Goal: Information Seeking & Learning: Learn about a topic

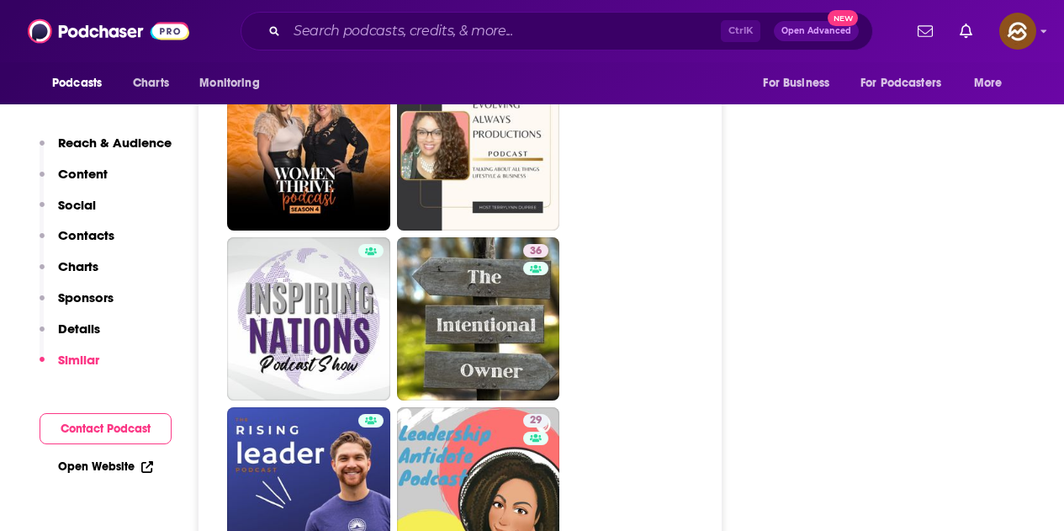
scroll to position [3953, 0]
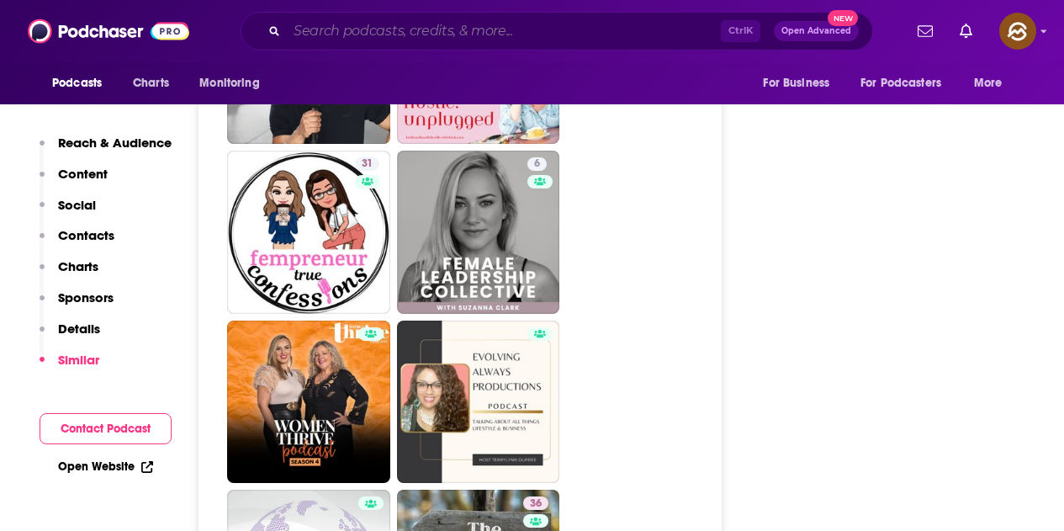
click at [442, 22] on input "Search podcasts, credits, & more..." at bounding box center [504, 31] width 434 height 27
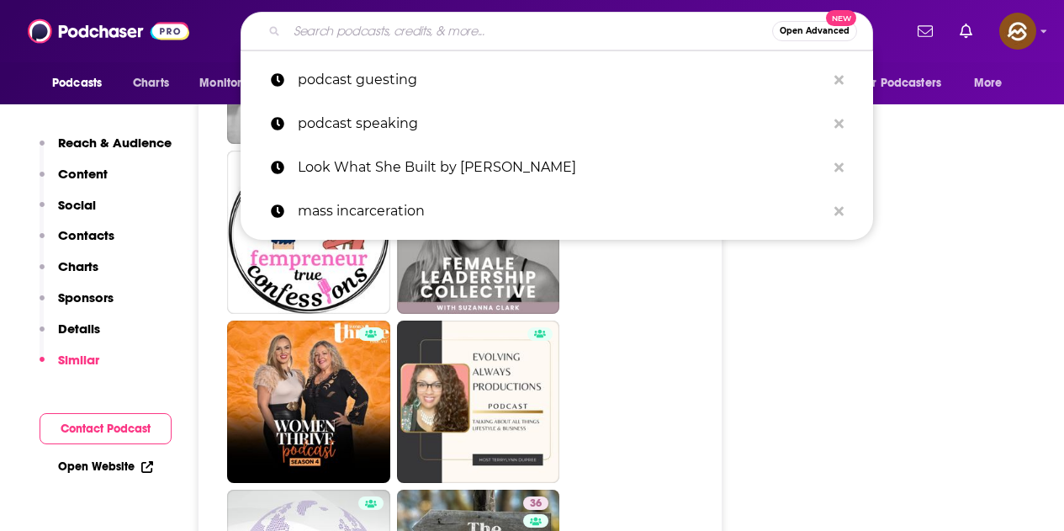
paste input "https://podcasts.apple.com/us/podcast/the-email-growth-show-email-marketing-tip…"
type input "https://podcasts.apple.com/us/podcast/the-email-growth-show-email-marketing-tip…"
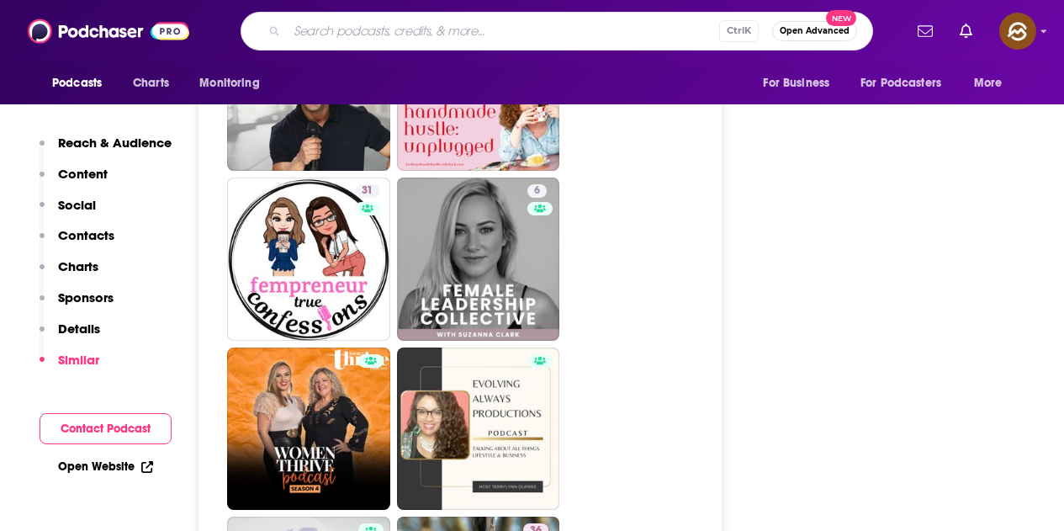
scroll to position [3966, 0]
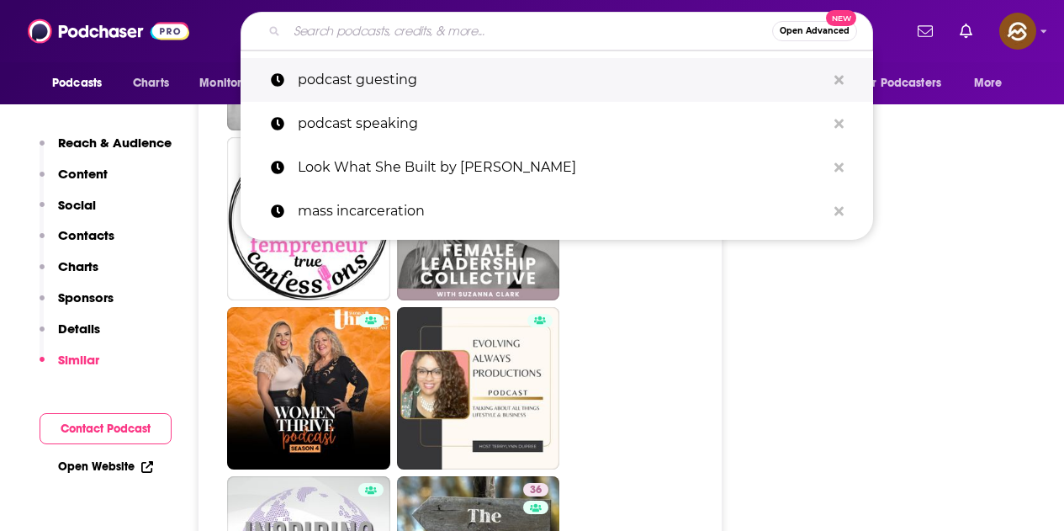
paste input "The Email Growth Show (CM)"
type input "The Email Growth Show (CM)"
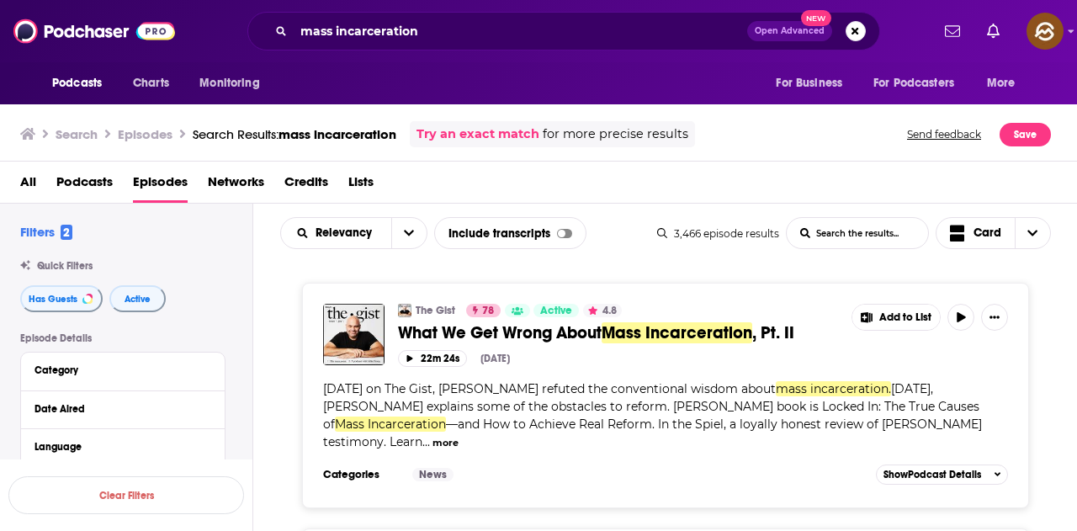
click at [638, 184] on div "All Podcasts Episodes Networks Credits Lists" at bounding box center [542, 185] width 1044 height 34
click at [1049, 287] on div "The Gist 78 Active 4.8 What We Get Wrong About Mass Incarceration , Pt. II Add …" at bounding box center [665, 395] width 770 height 225
click at [659, 89] on div "Podcasts Charts Monitoring For Business For Podcasters More" at bounding box center [538, 83] width 1077 height 42
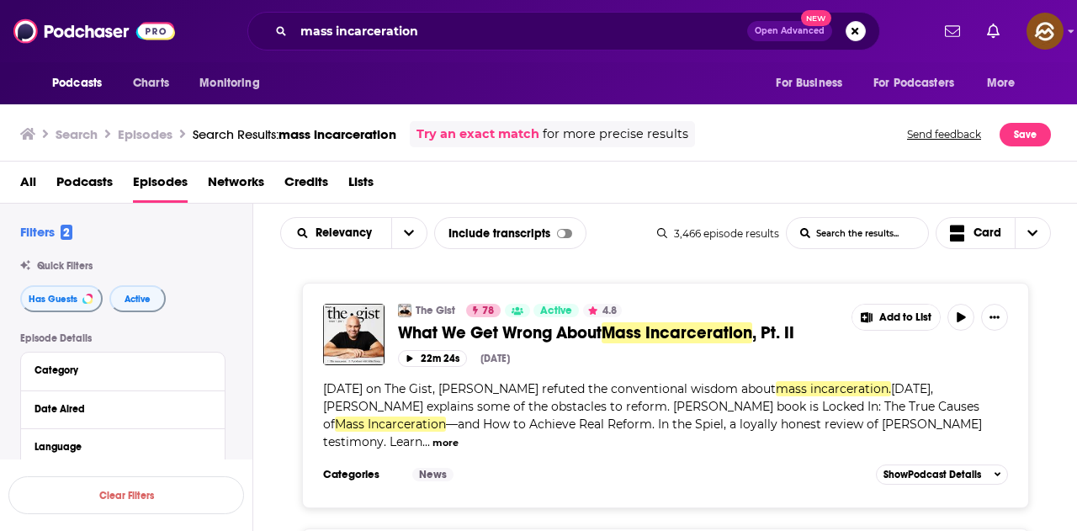
click at [1076, 181] on div "All Podcasts Episodes Networks Credits Lists" at bounding box center [538, 182] width 1077 height 42
click at [281, 401] on div "The Gist 78 Active 4.8 What We Get Wrong About Mass Incarceration , Pt. II Add …" at bounding box center [665, 395] width 770 height 225
click at [1034, 236] on icon "Choose View" at bounding box center [1032, 233] width 10 height 12
click at [992, 294] on span "Table" at bounding box center [1003, 291] width 67 height 9
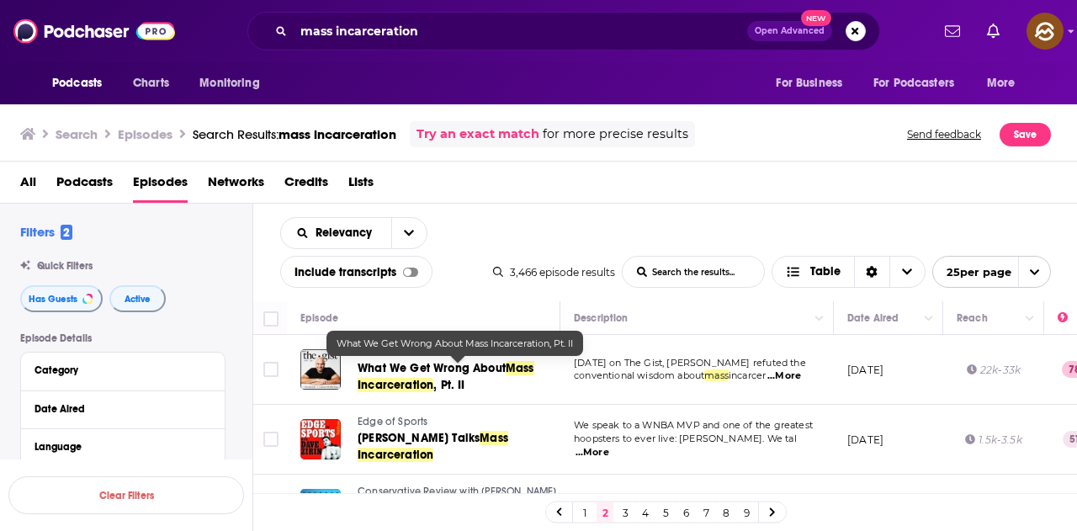
click at [411, 375] on span "What We Get Wrong About" at bounding box center [431, 368] width 148 height 14
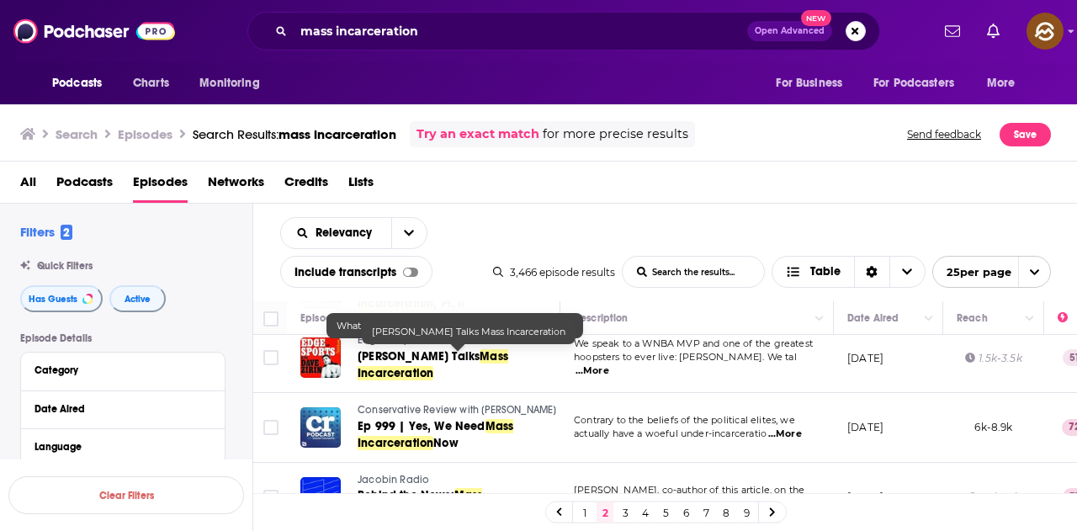
scroll to position [84, 0]
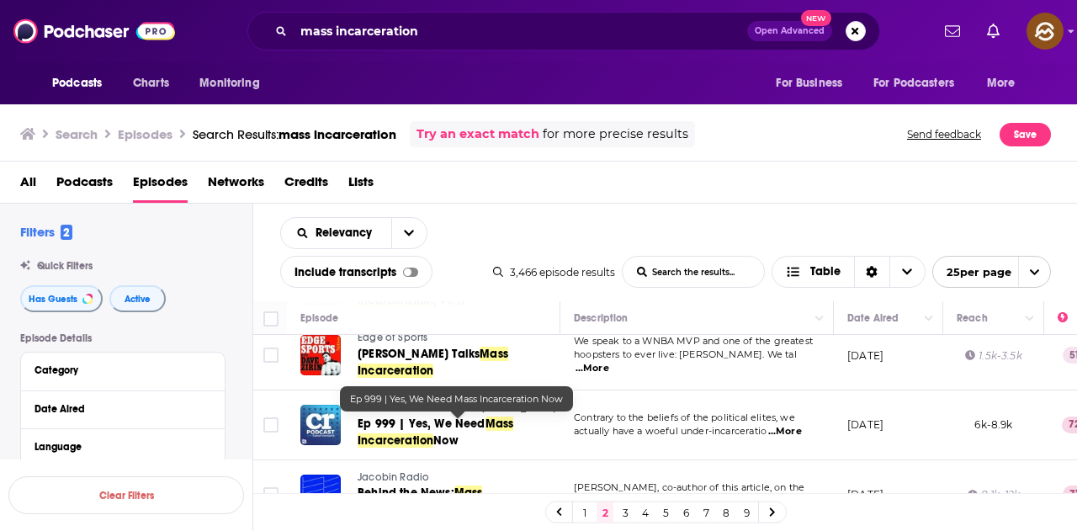
click at [437, 436] on span "Now" at bounding box center [445, 440] width 25 height 14
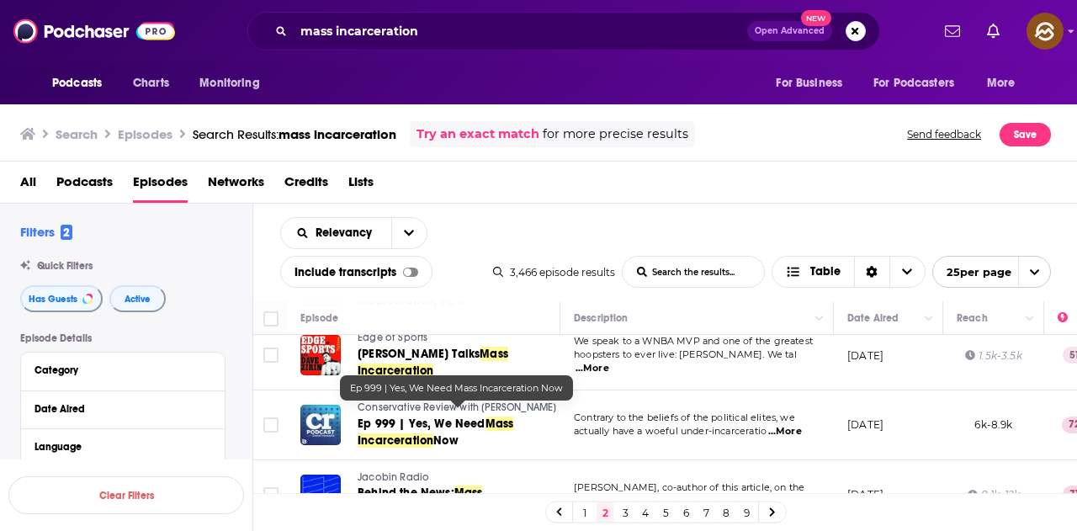
scroll to position [168, 0]
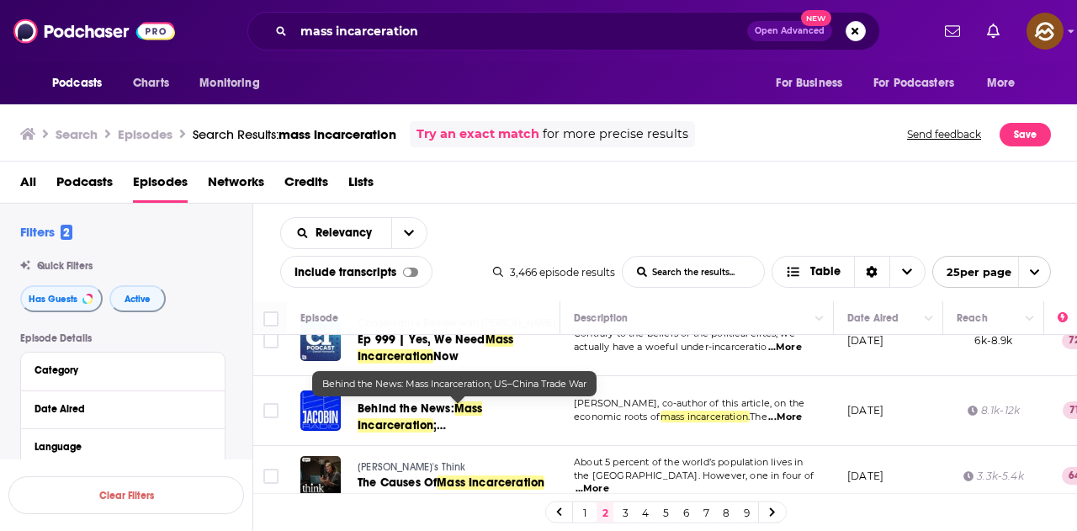
click at [446, 411] on span "Behind the News:" at bounding box center [405, 408] width 97 height 14
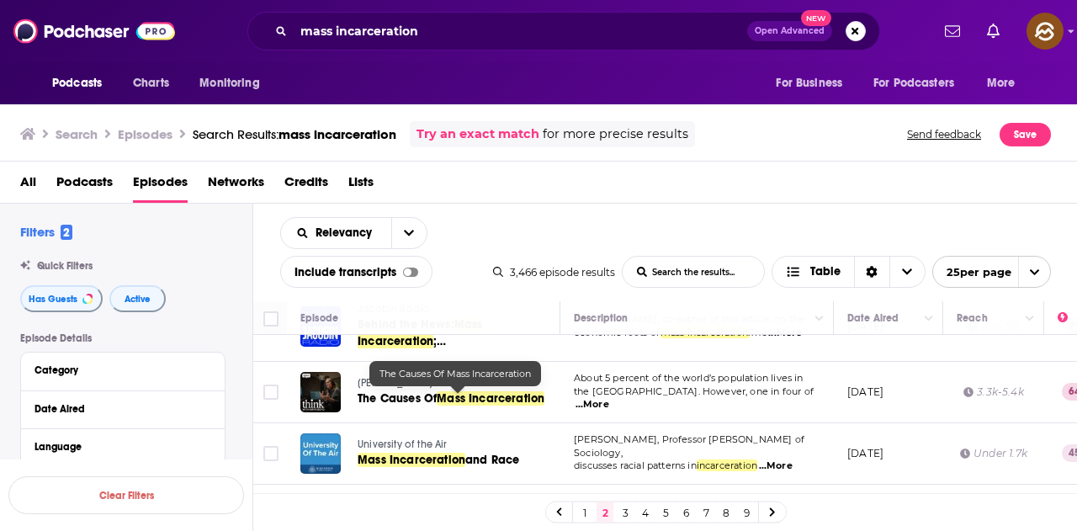
click at [478, 396] on span "Mass Incarceration" at bounding box center [490, 398] width 108 height 14
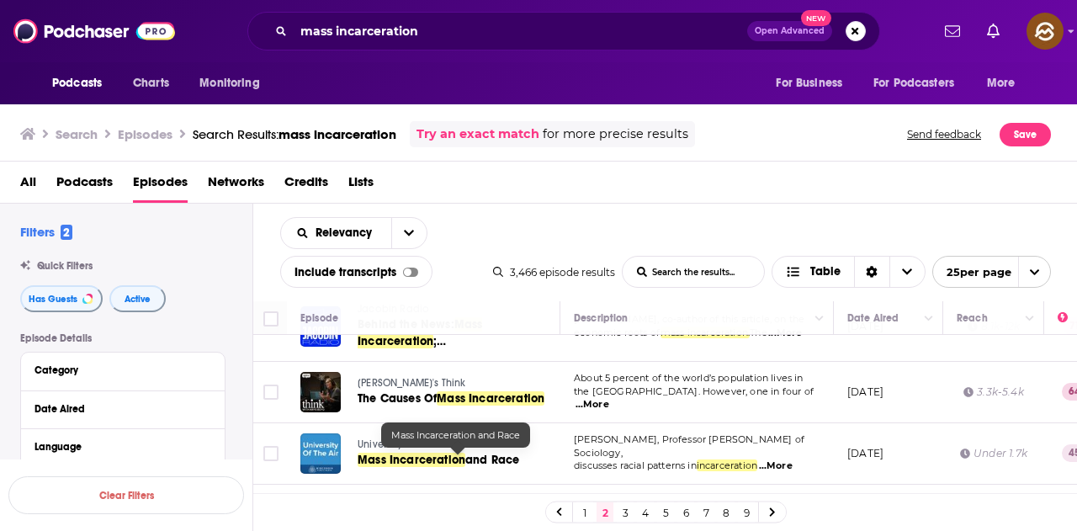
click at [463, 455] on span "Mass Incarceration" at bounding box center [411, 459] width 108 height 14
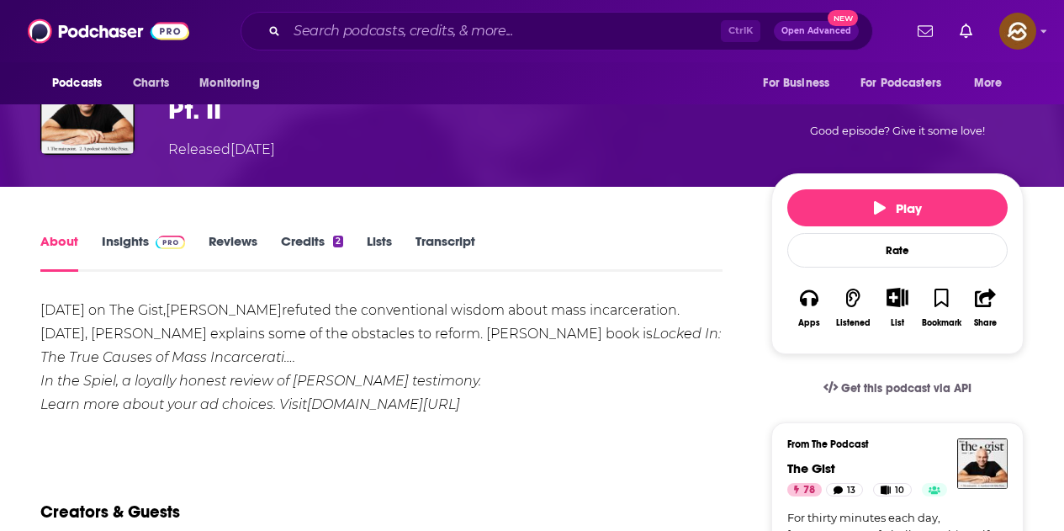
scroll to position [252, 0]
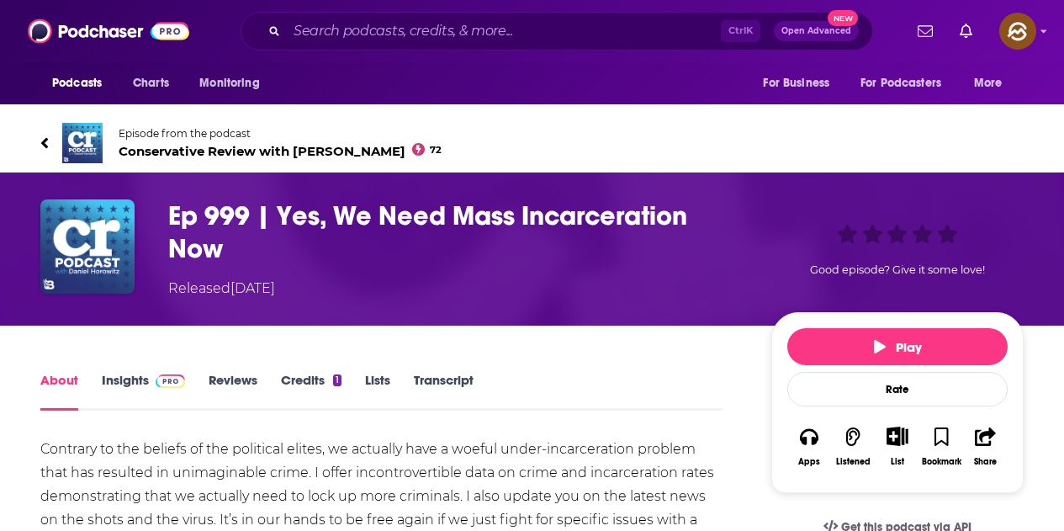
scroll to position [252, 0]
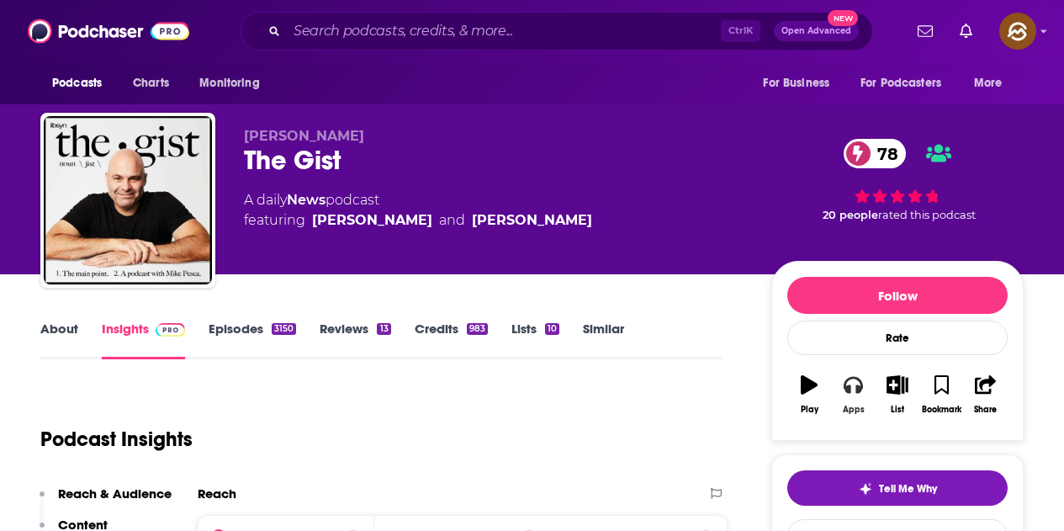
click at [850, 389] on icon "button" at bounding box center [853, 385] width 19 height 17
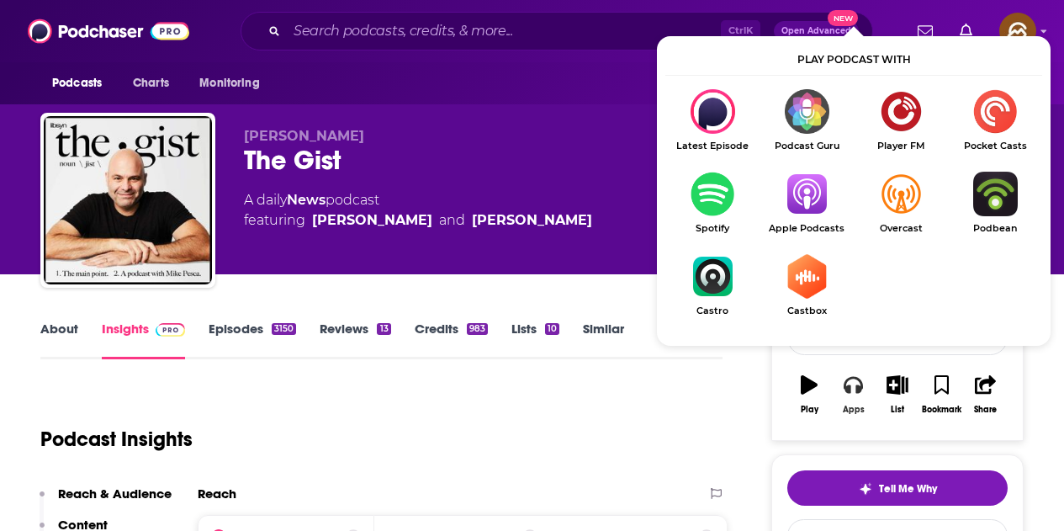
scroll to position [84, 0]
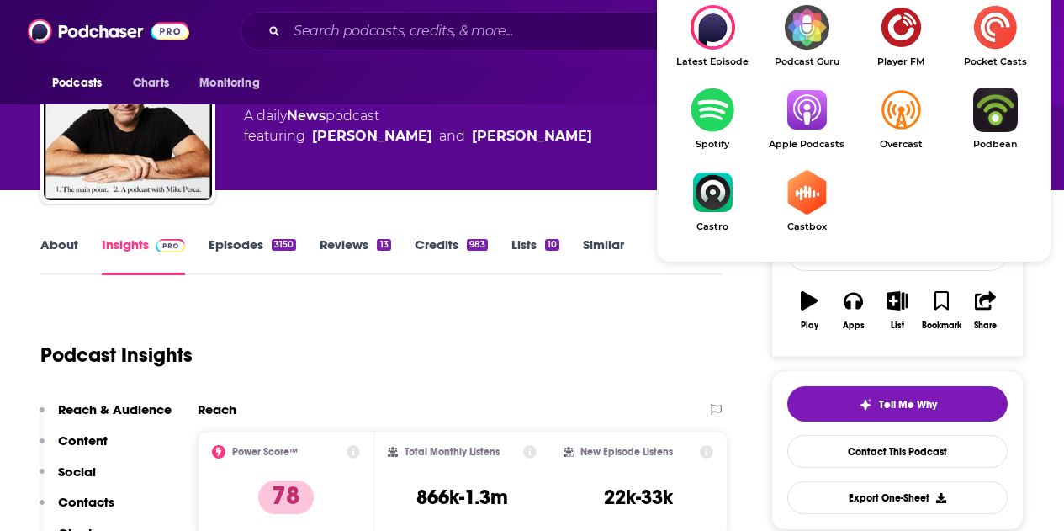
click at [792, 114] on img "Show Listen On dropdown" at bounding box center [806, 109] width 94 height 45
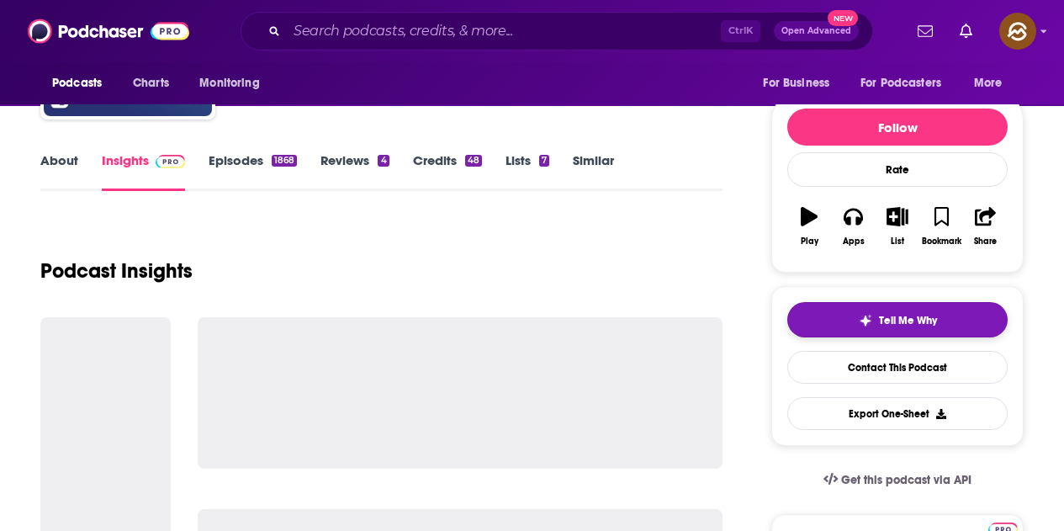
scroll to position [252, 0]
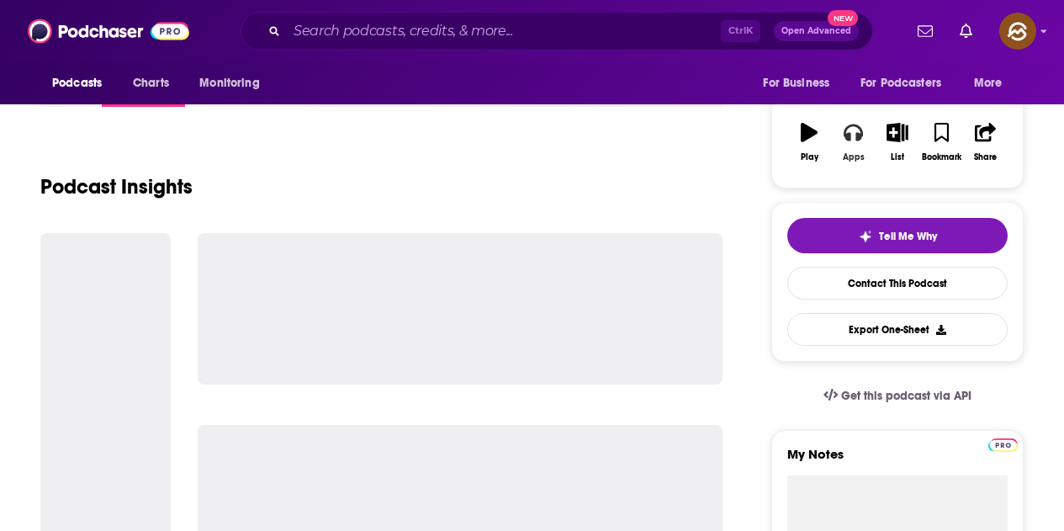
click at [857, 149] on button "Apps" at bounding box center [853, 142] width 44 height 61
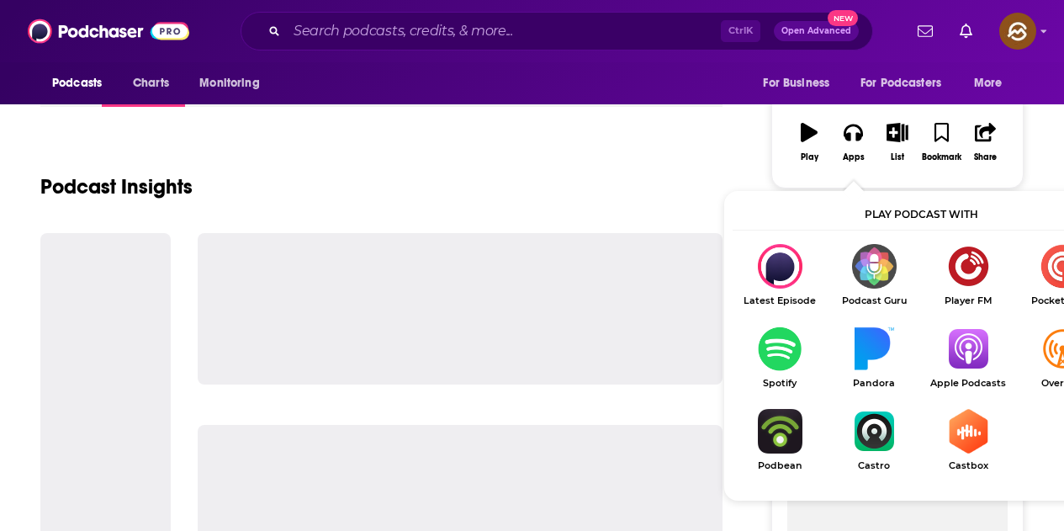
click at [827, 409] on img "Show Listen On dropdown" at bounding box center [780, 431] width 94 height 45
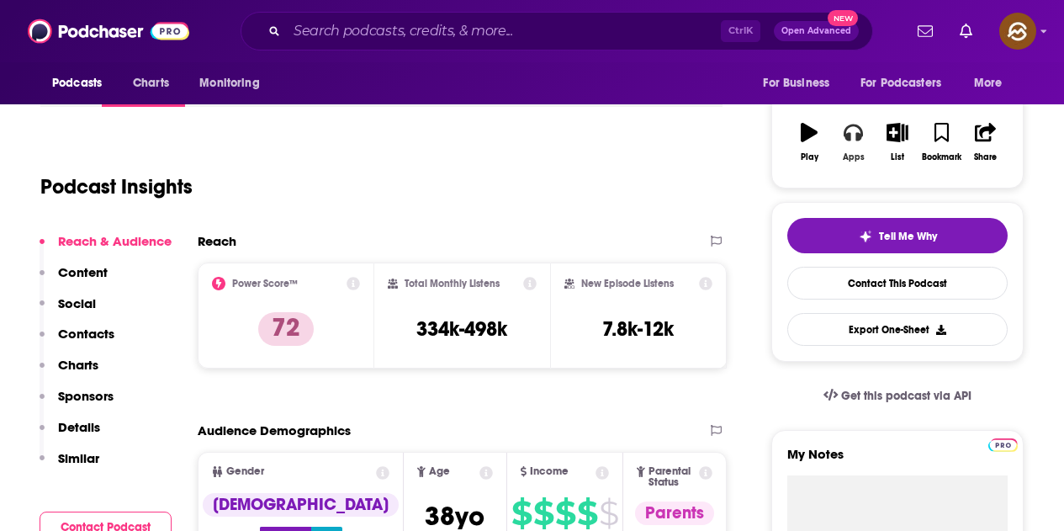
click at [858, 151] on button "Apps" at bounding box center [853, 142] width 44 height 61
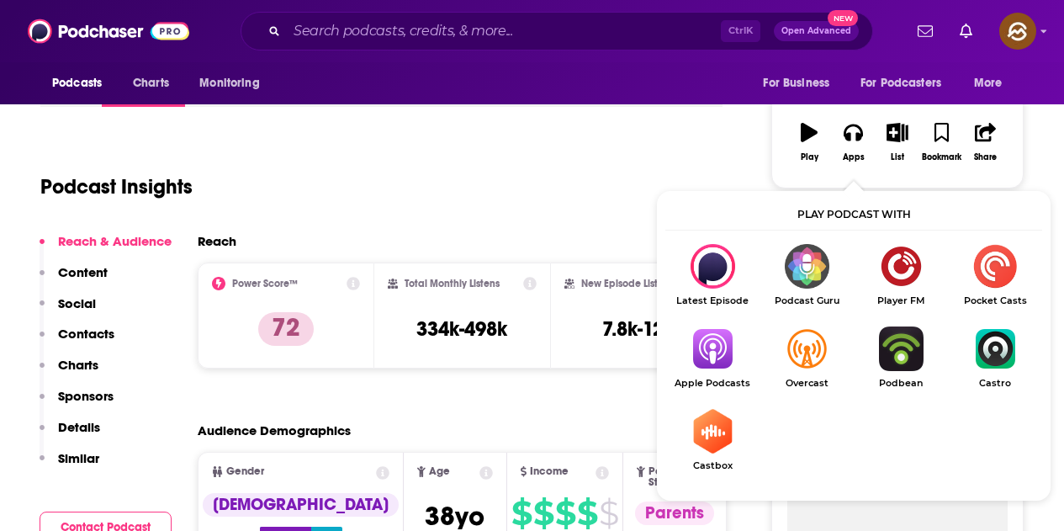
click at [894, 353] on img "Show Listen On dropdown" at bounding box center [901, 348] width 94 height 45
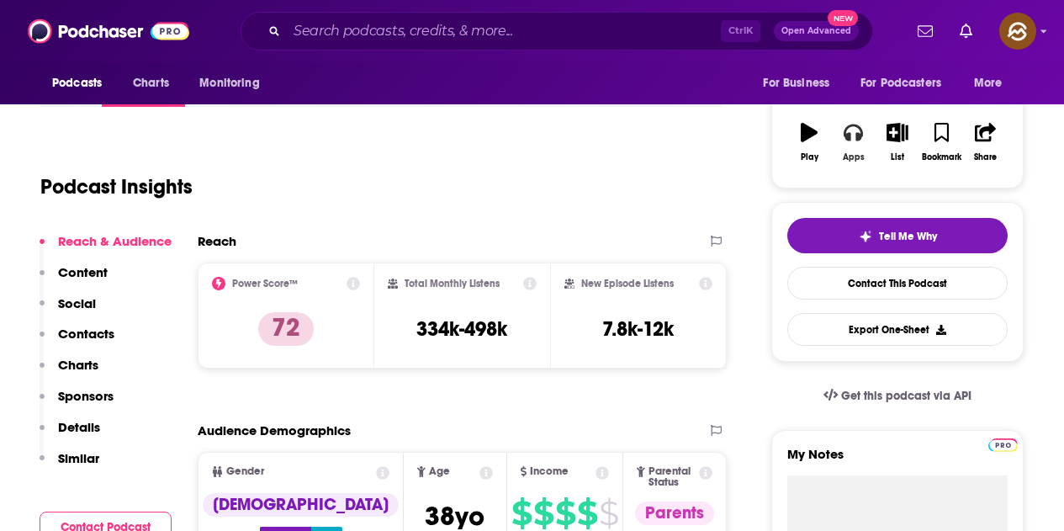
click at [855, 143] on button "Apps" at bounding box center [853, 142] width 44 height 61
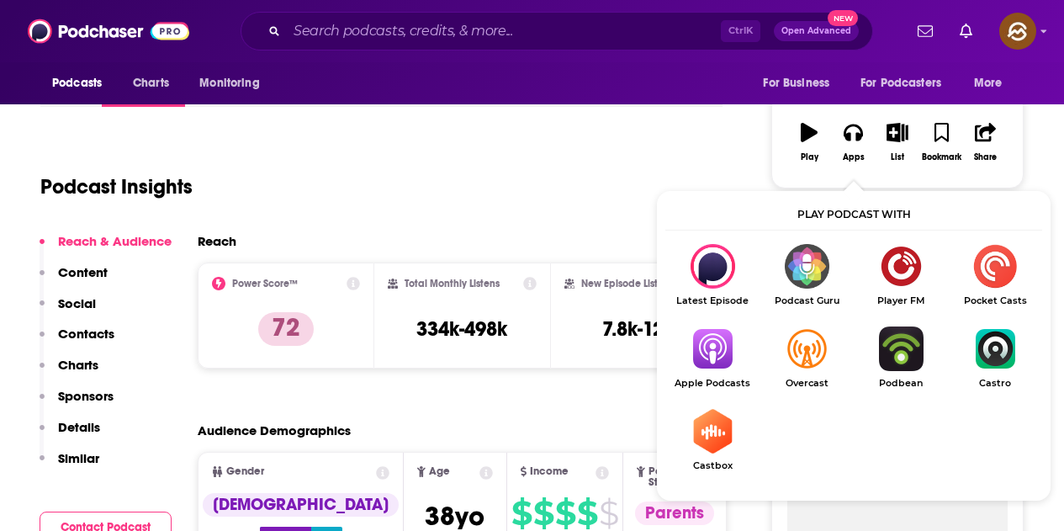
click at [720, 348] on img "Show Listen On dropdown" at bounding box center [712, 348] width 94 height 45
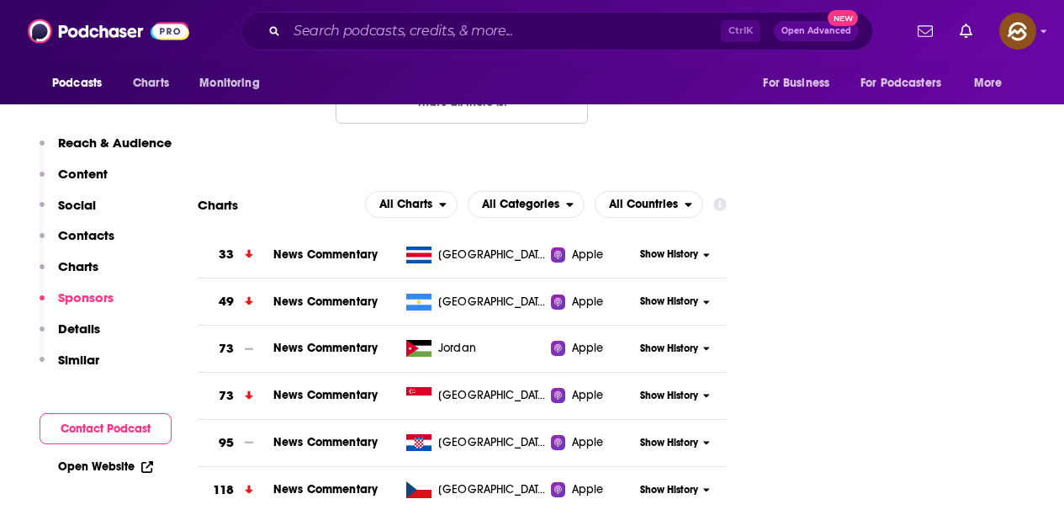
scroll to position [1598, 0]
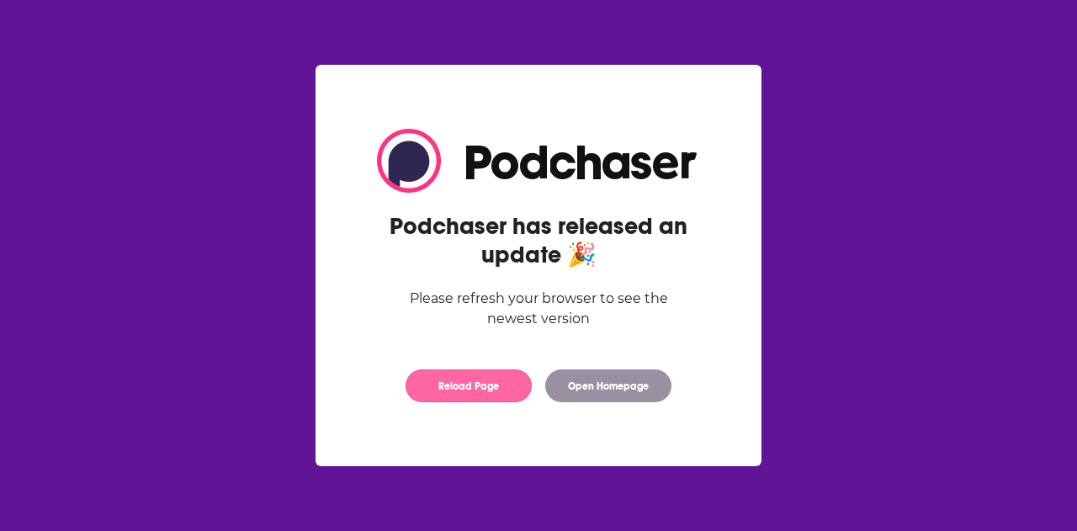
click at [456, 389] on button "Reload Page" at bounding box center [468, 385] width 126 height 33
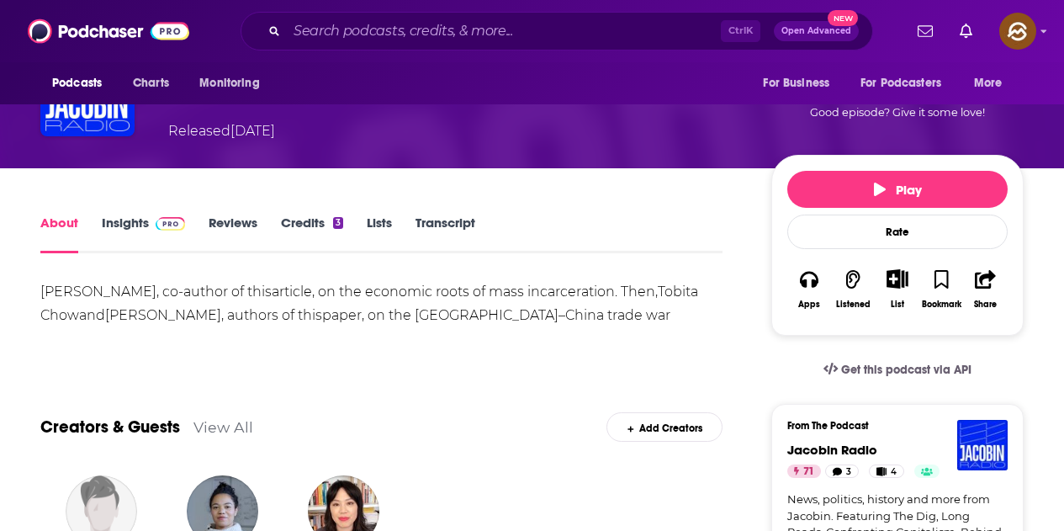
scroll to position [252, 0]
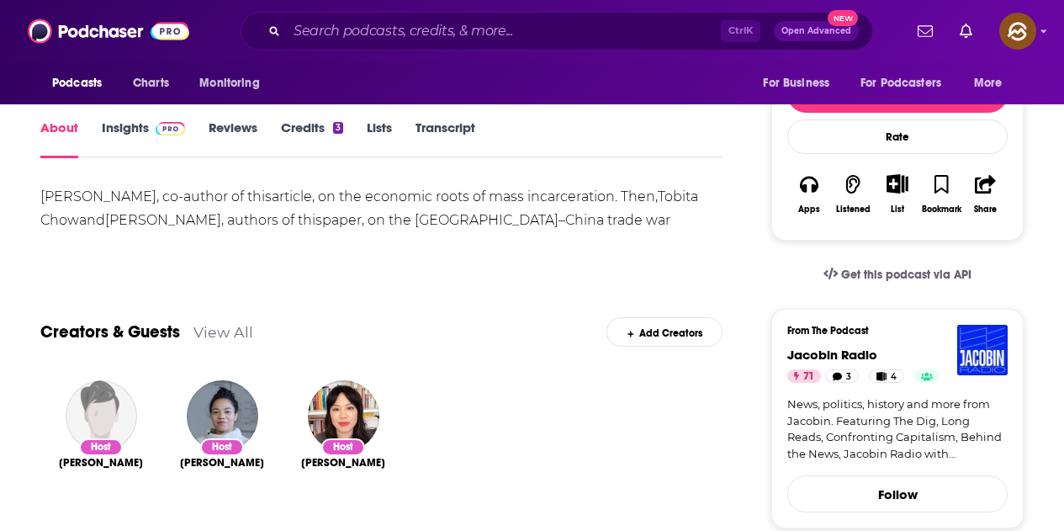
drag, startPoint x: 1001, startPoint y: 352, endPoint x: 659, endPoint y: 253, distance: 356.2
click at [659, 253] on div "Show More" at bounding box center [381, 249] width 682 height 16
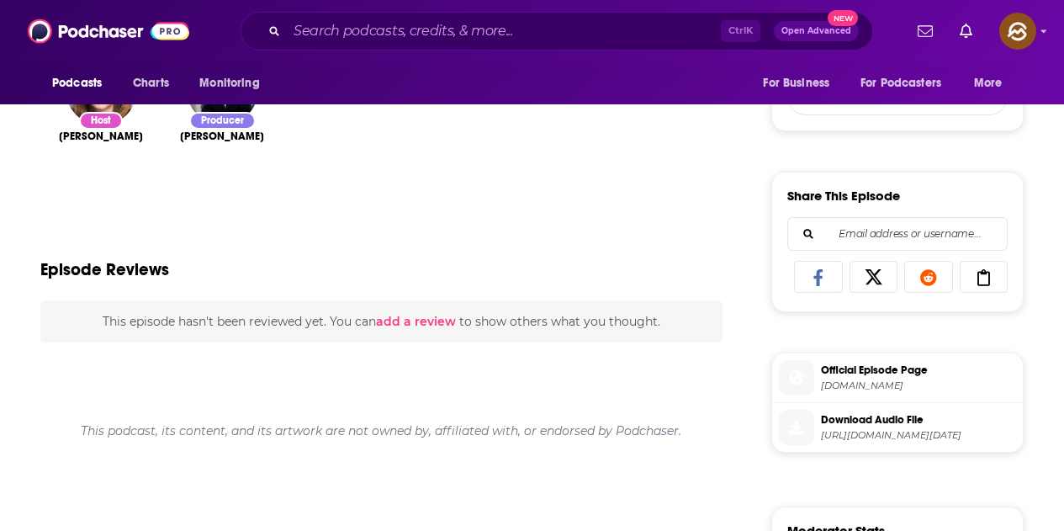
scroll to position [505, 0]
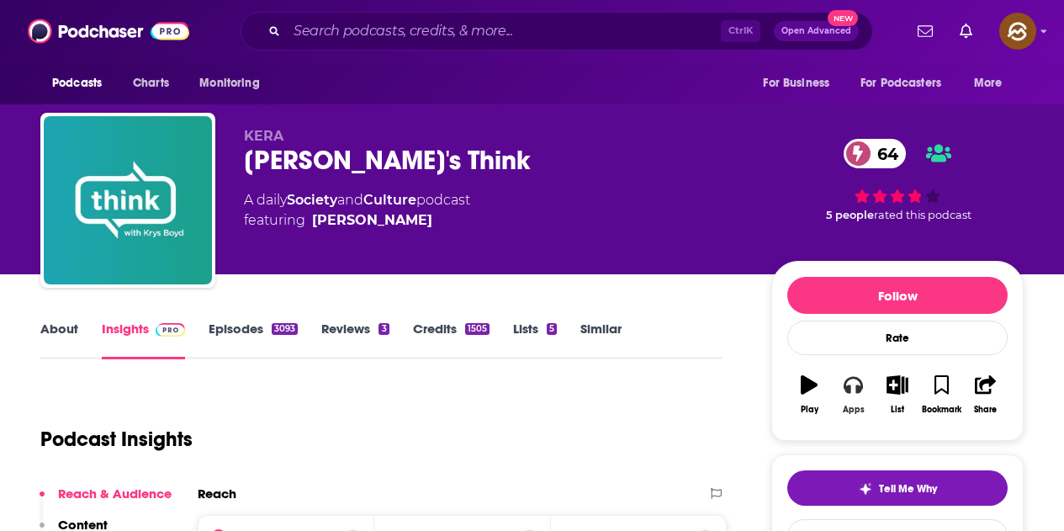
click at [853, 401] on button "Apps" at bounding box center [853, 394] width 44 height 61
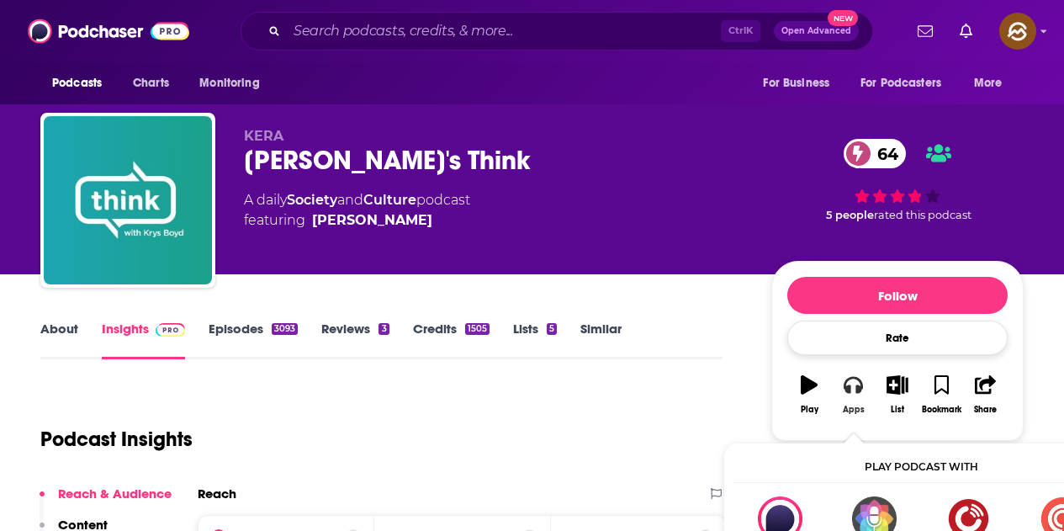
scroll to position [84, 0]
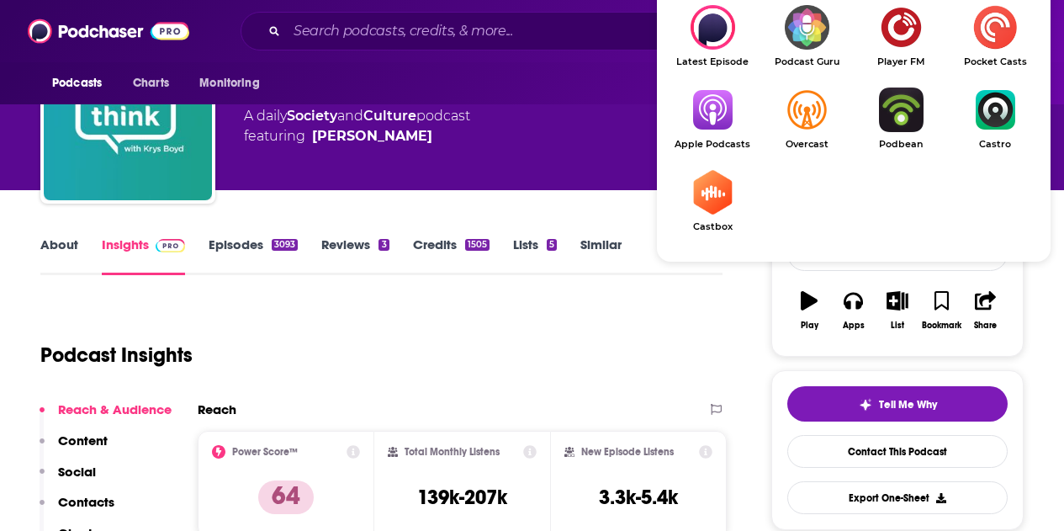
click at [721, 115] on img "Show Listen On dropdown" at bounding box center [712, 109] width 94 height 45
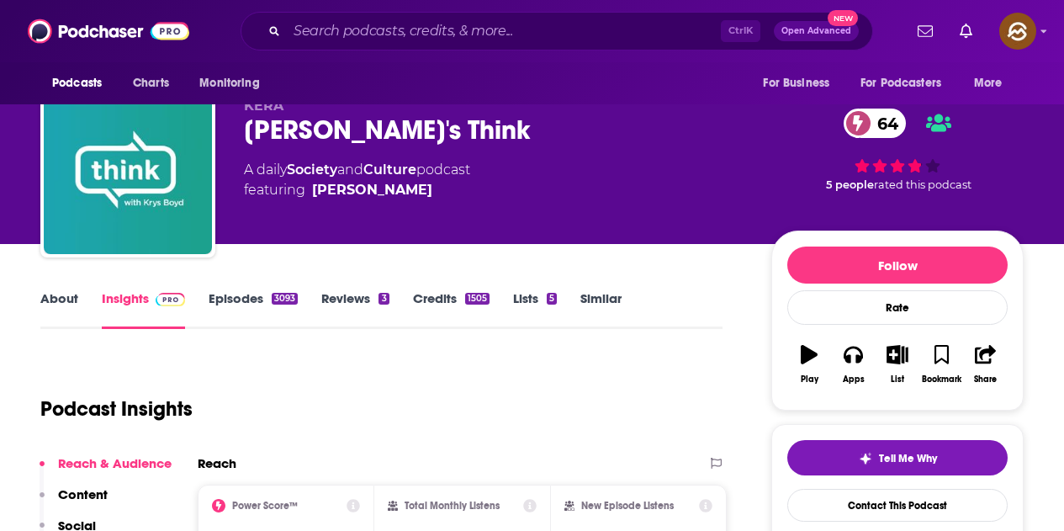
scroll to position [0, 0]
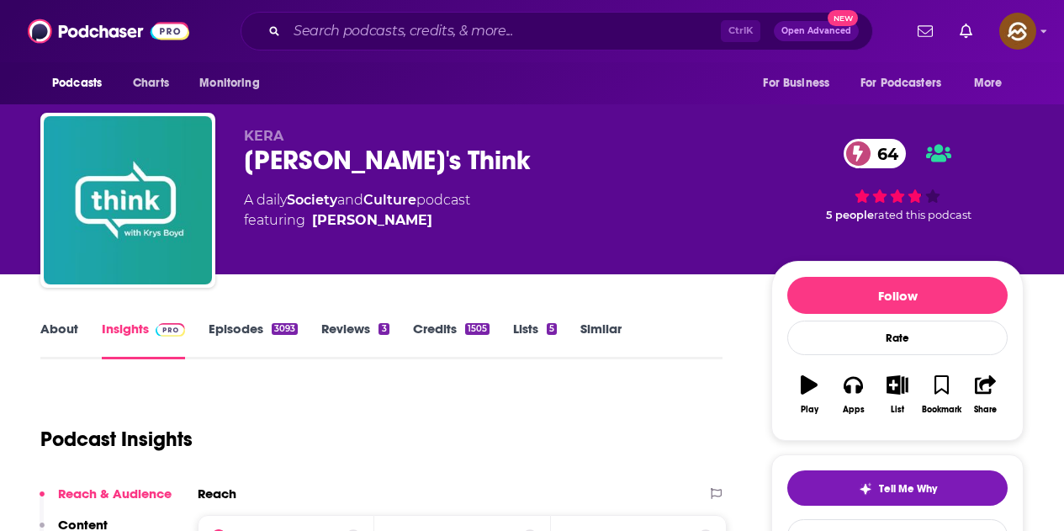
drag, startPoint x: 431, startPoint y: 225, endPoint x: 388, endPoint y: 231, distance: 43.4
click at [388, 231] on div "KERA KERA's Think 64 A daily Society and Culture podcast featuring Krys Boyd" at bounding box center [494, 195] width 500 height 135
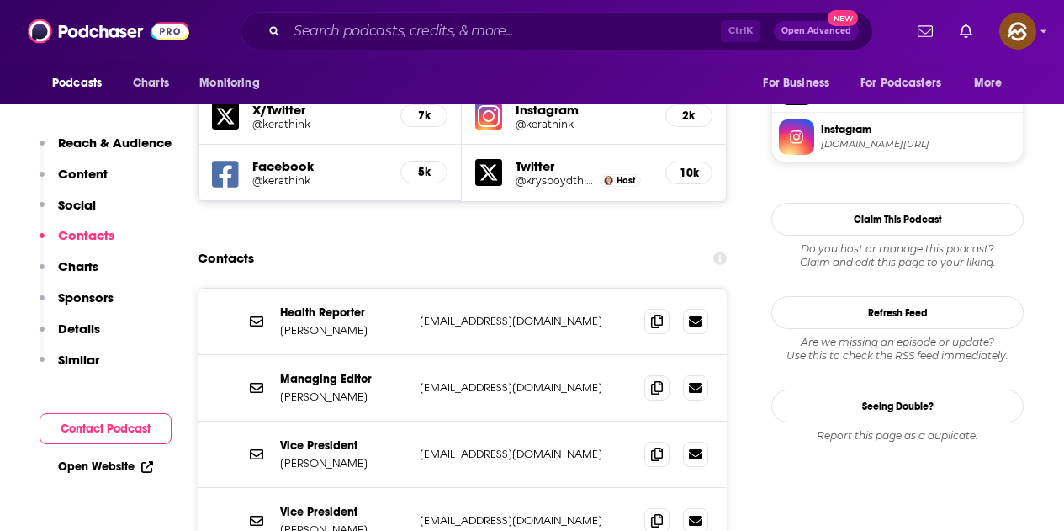
scroll to position [1598, 0]
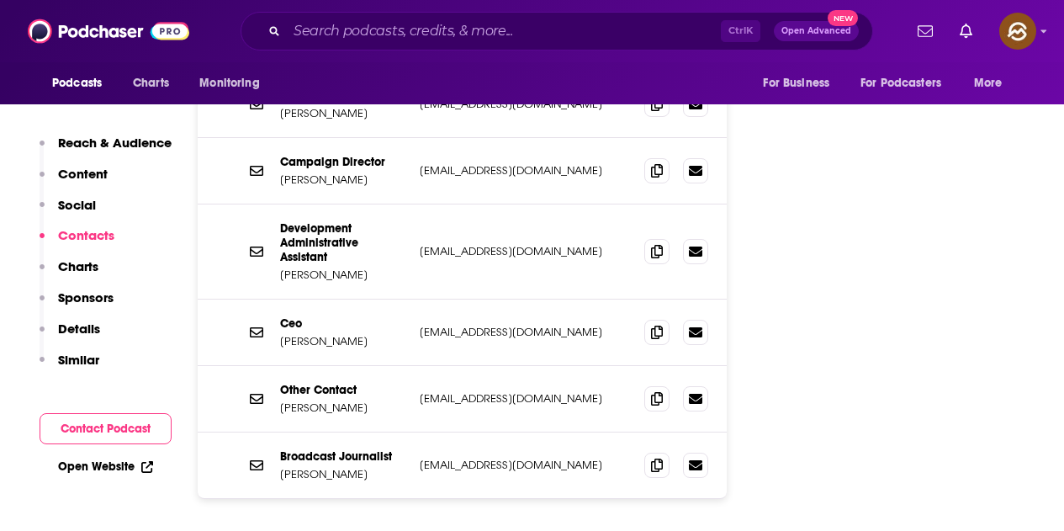
scroll to position [2018, 0]
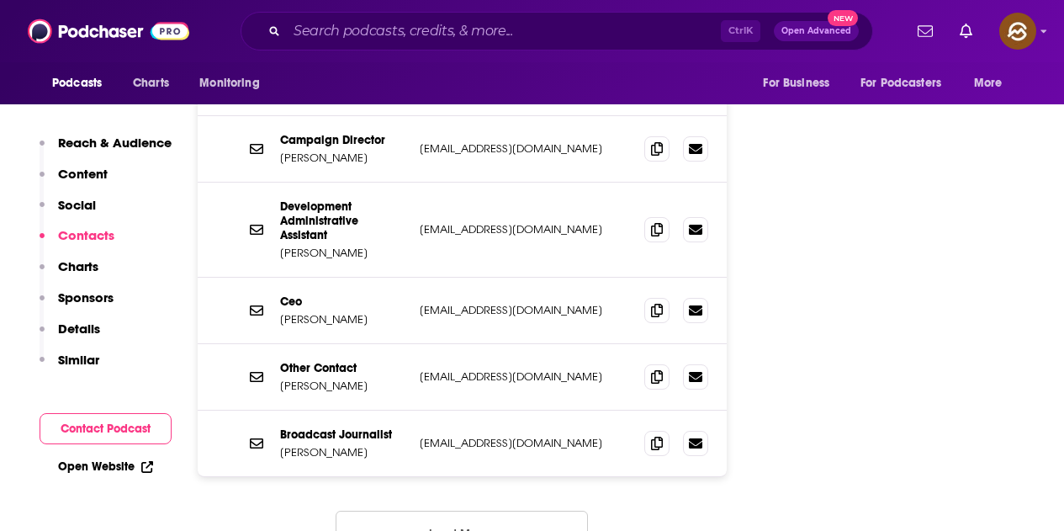
click at [506, 511] on button "Load More..." at bounding box center [462, 533] width 252 height 45
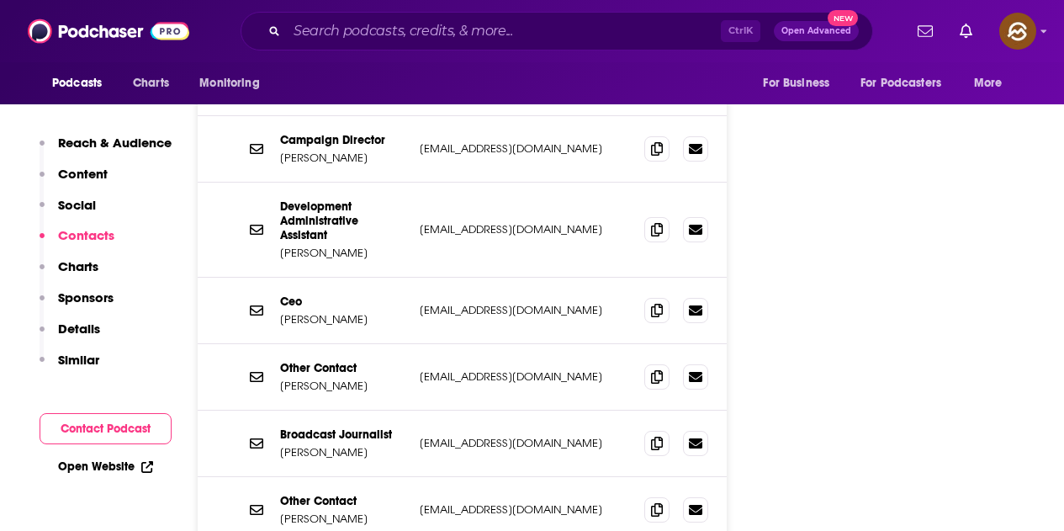
scroll to position [2187, 0]
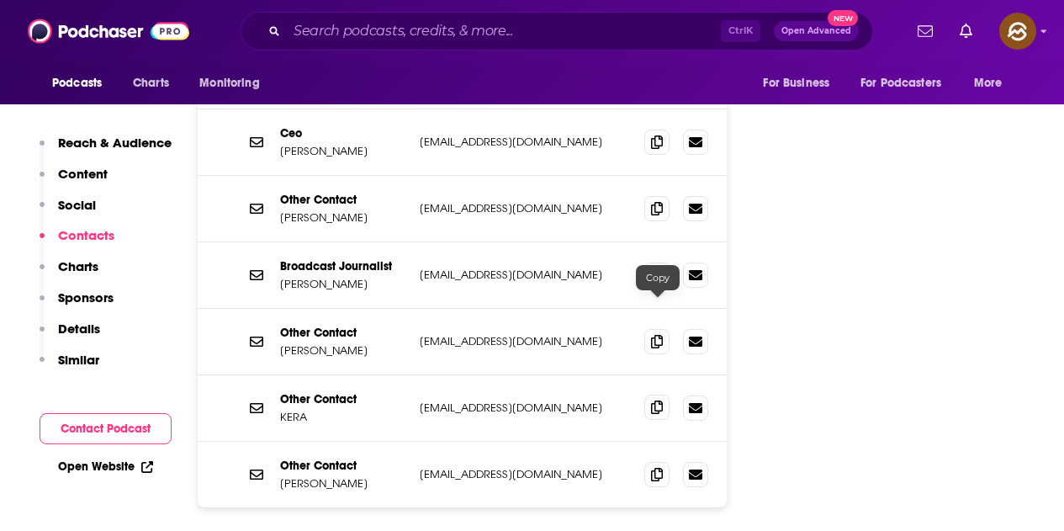
click at [656, 400] on icon at bounding box center [657, 406] width 12 height 13
click at [663, 334] on icon at bounding box center [657, 340] width 12 height 13
click at [656, 461] on span at bounding box center [656, 473] width 25 height 25
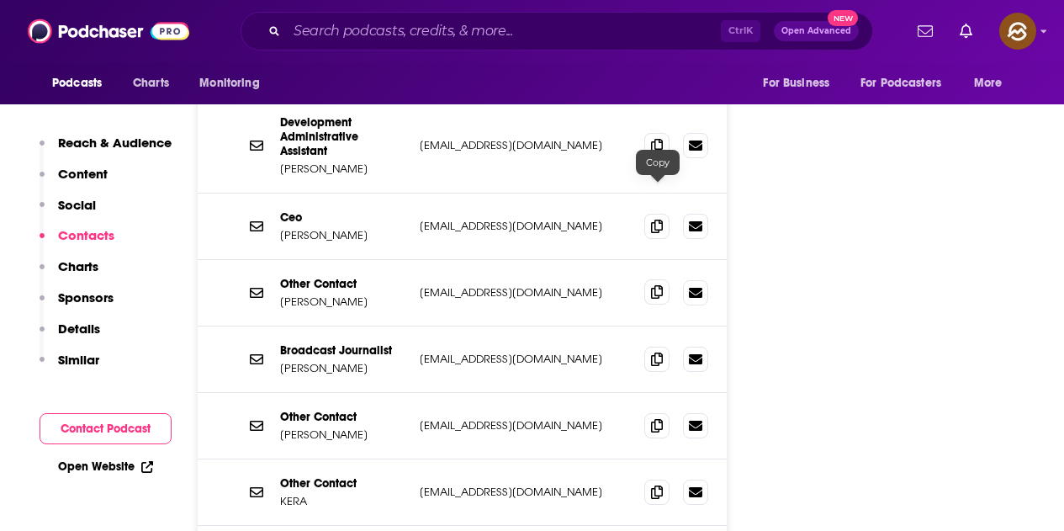
click at [652, 285] on icon at bounding box center [657, 291] width 12 height 13
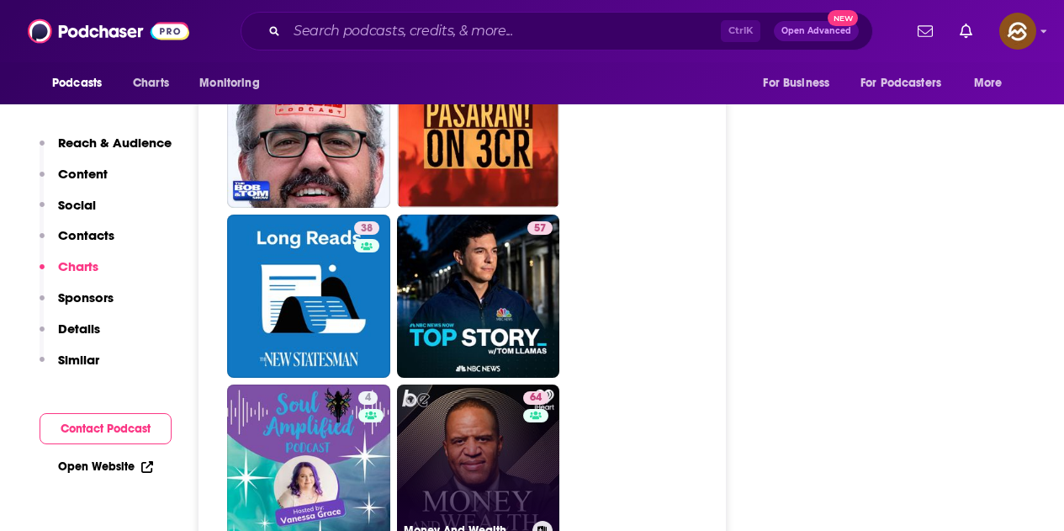
scroll to position [5551, 0]
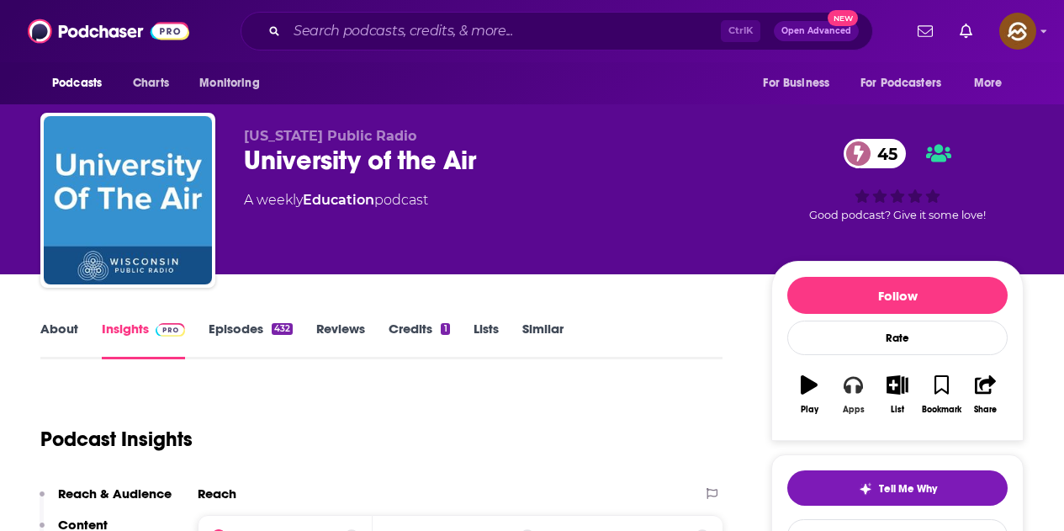
click at [858, 389] on icon "button" at bounding box center [853, 385] width 19 height 17
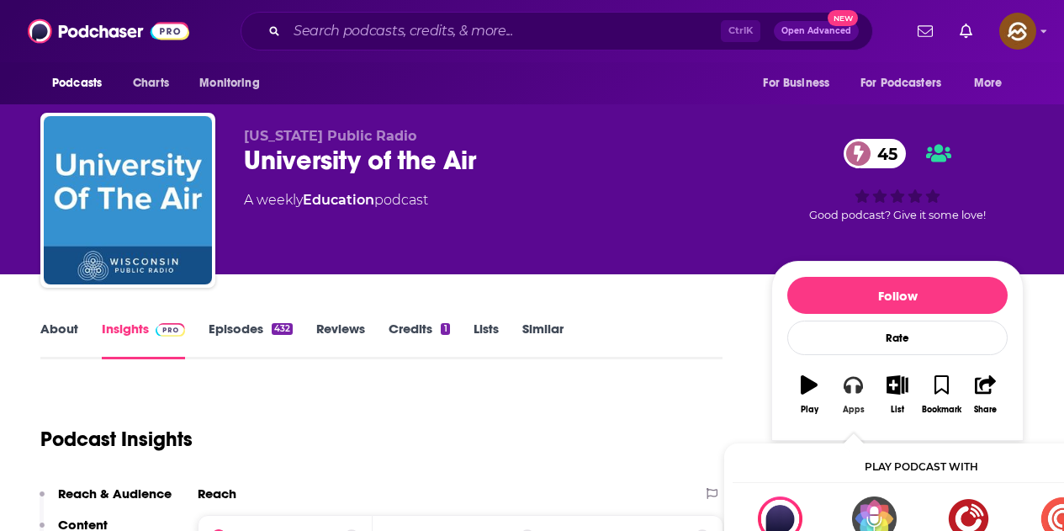
scroll to position [84, 0]
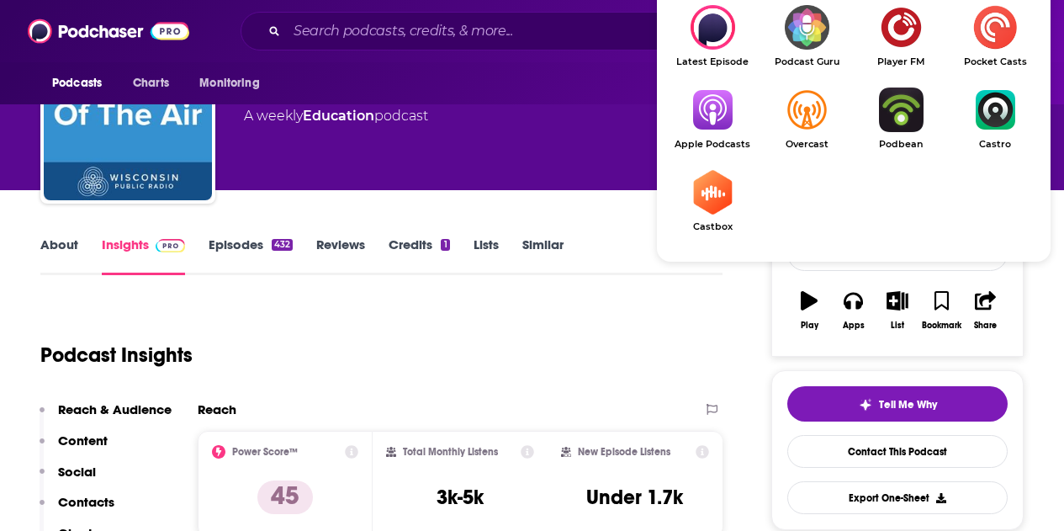
click at [712, 114] on img "Show Listen On dropdown" at bounding box center [712, 109] width 94 height 45
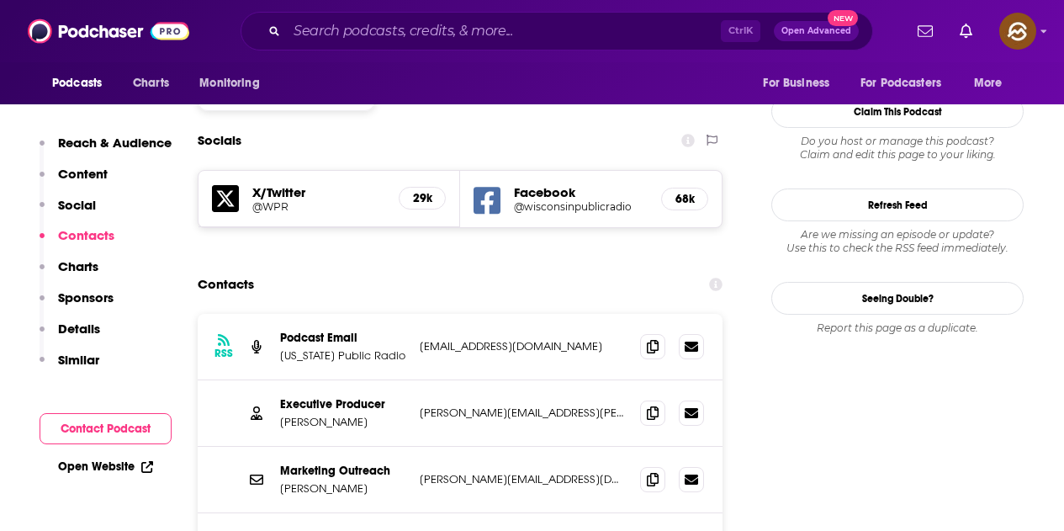
scroll to position [1514, 0]
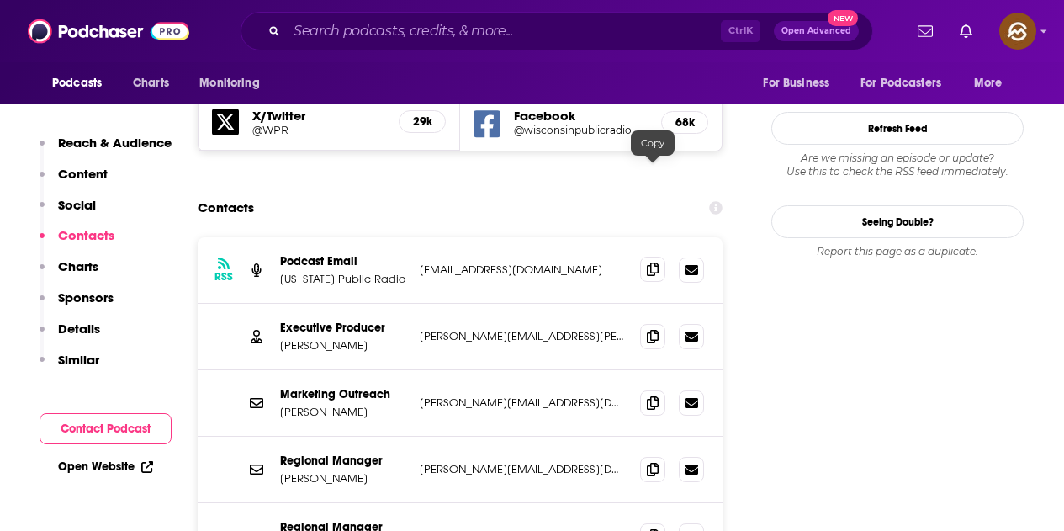
click at [652, 262] on icon at bounding box center [653, 268] width 12 height 13
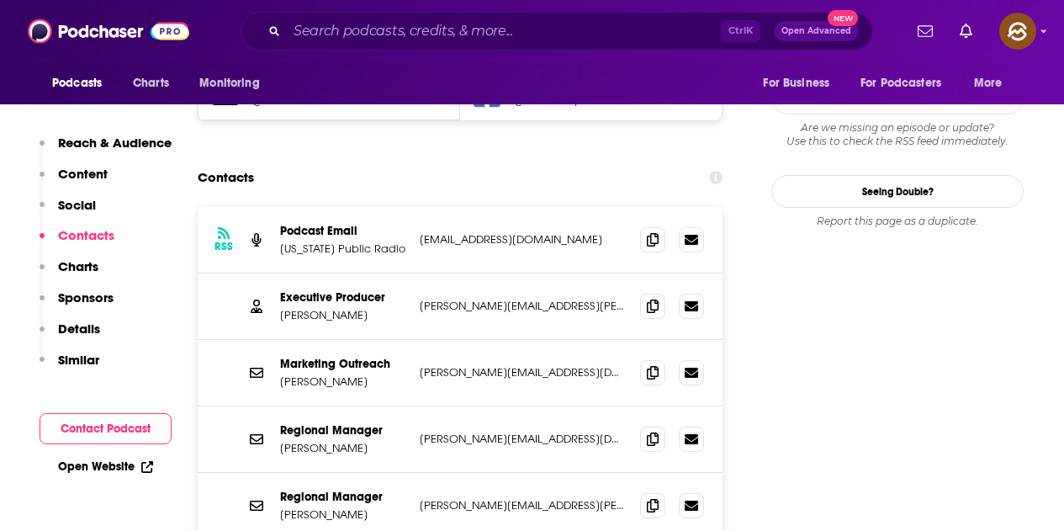
scroll to position [1598, 0]
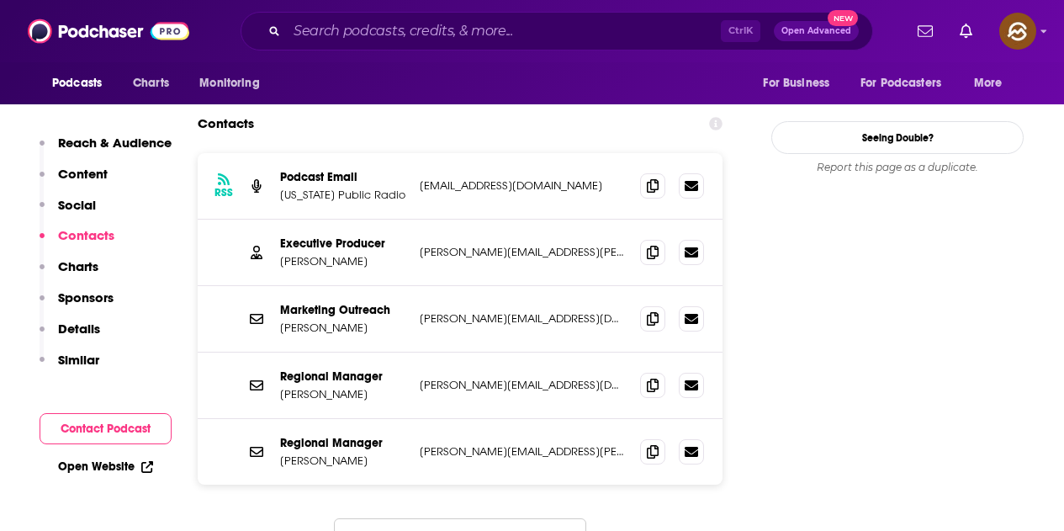
click at [467, 518] on button "Load More..." at bounding box center [460, 540] width 252 height 45
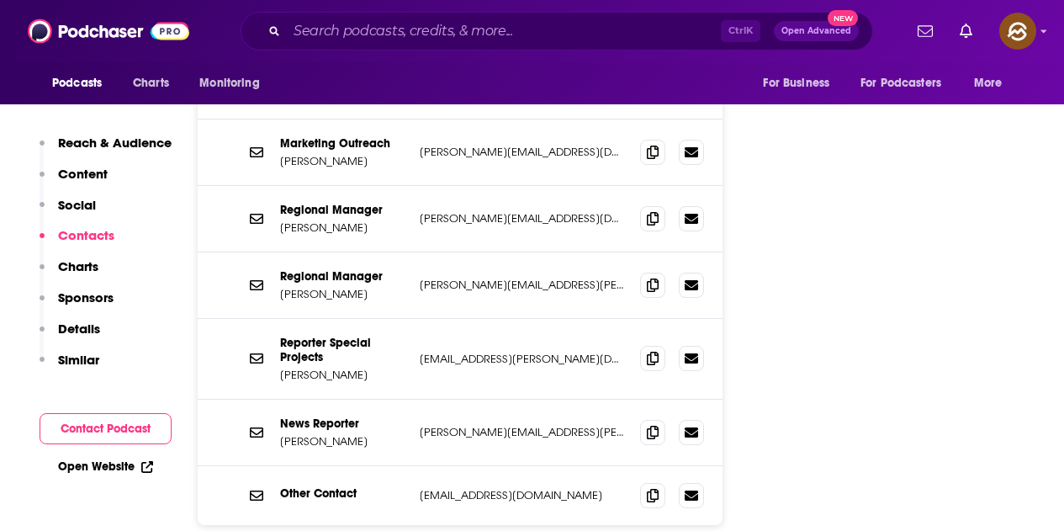
scroll to position [1766, 0]
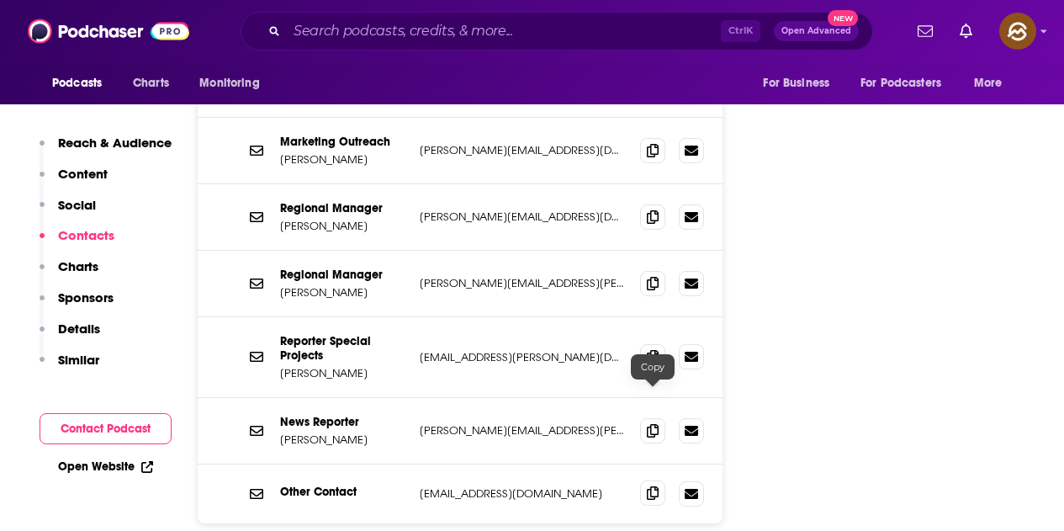
click at [651, 486] on icon at bounding box center [653, 492] width 12 height 13
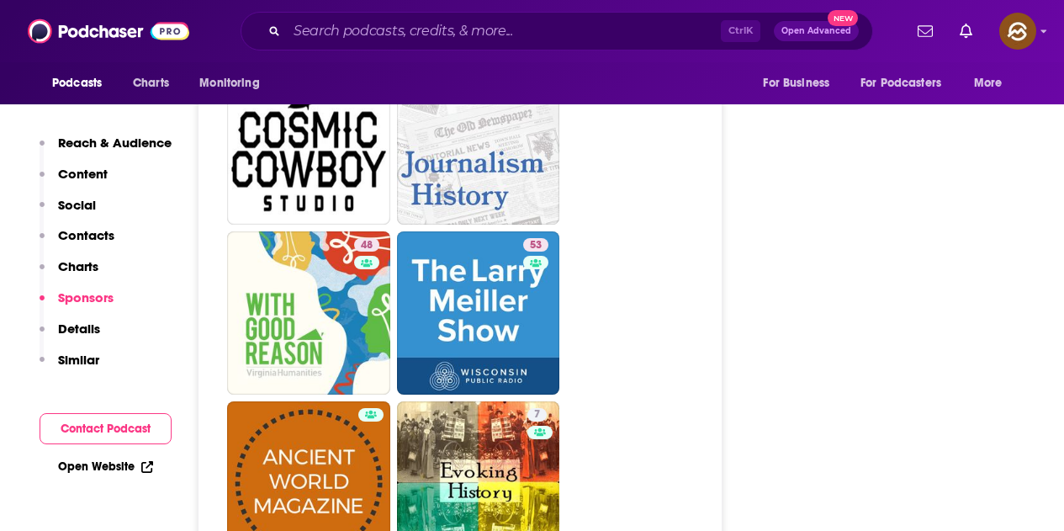
scroll to position [4542, 0]
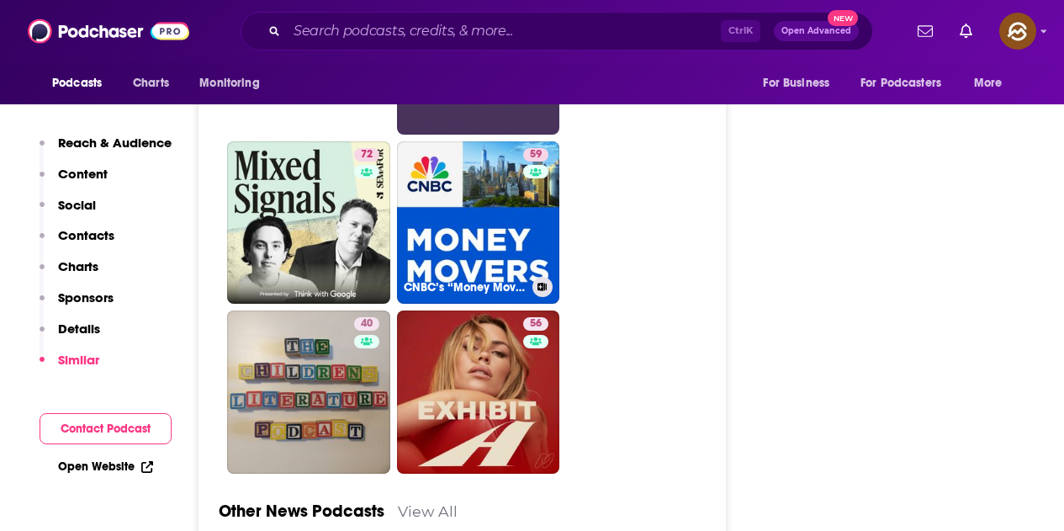
scroll to position [5130, 0]
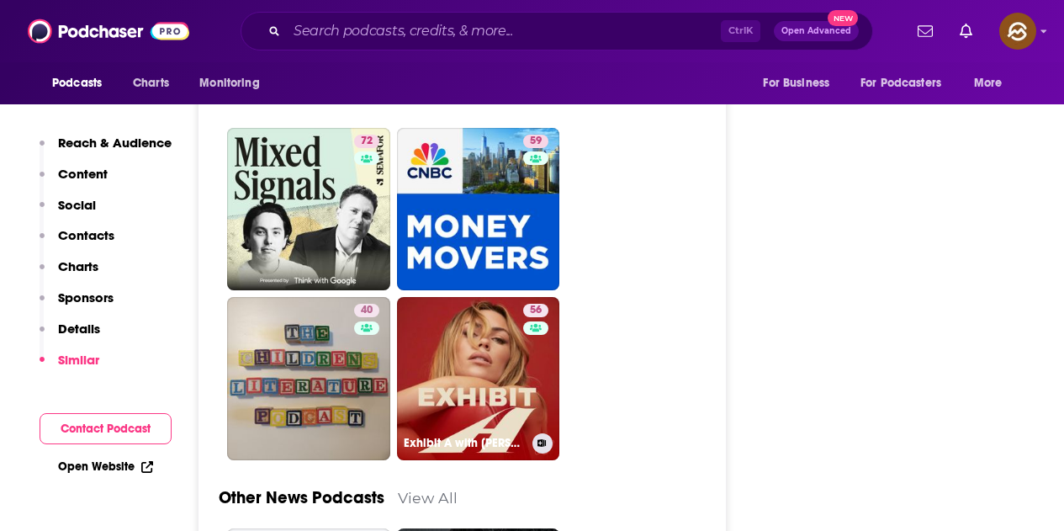
click at [482, 297] on link "56 Exhibit A with Abbey Clancy" at bounding box center [478, 378] width 163 height 163
type input "https://www.podchaser.com/podcasts/exhibit-a-with-abbey-clancy-5700777"
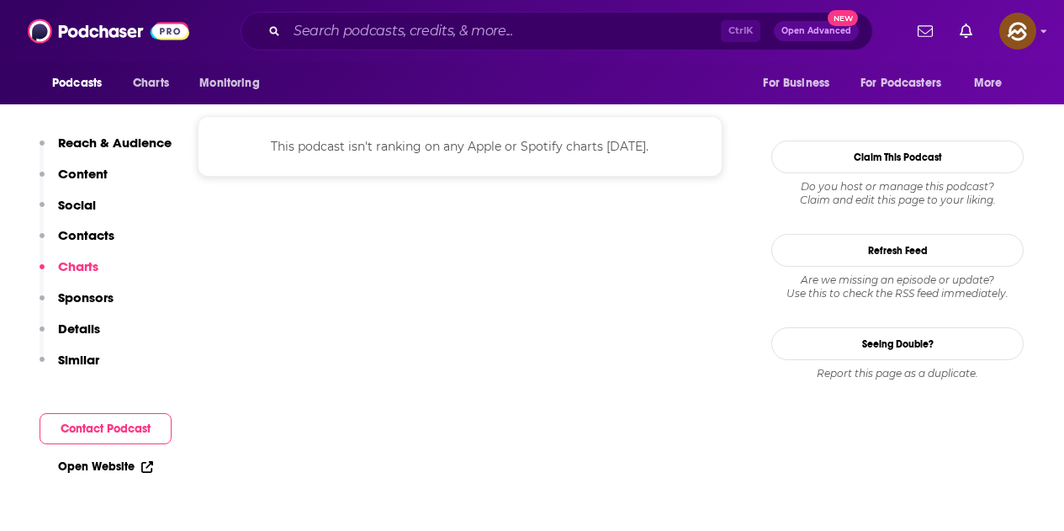
scroll to position [1598, 0]
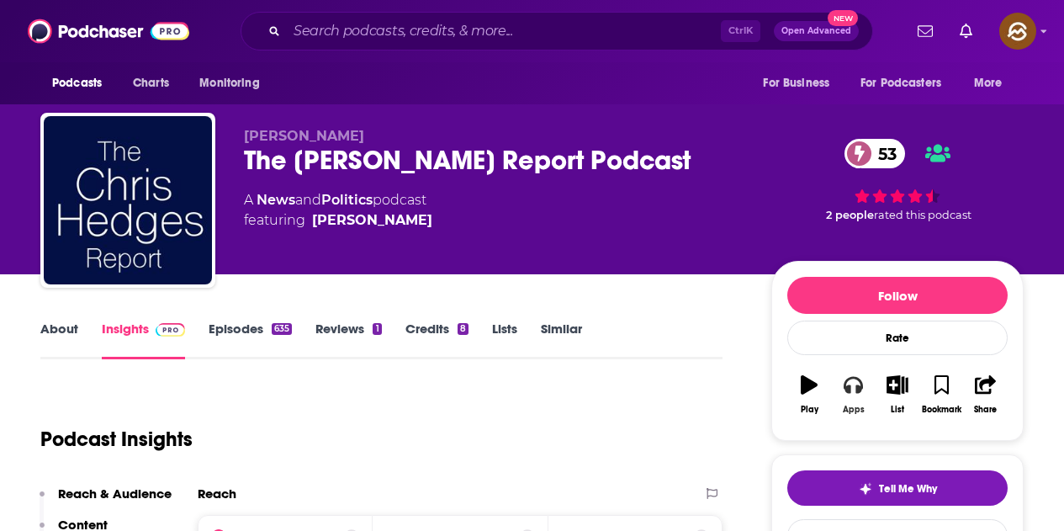
click at [854, 382] on icon "button" at bounding box center [853, 384] width 19 height 19
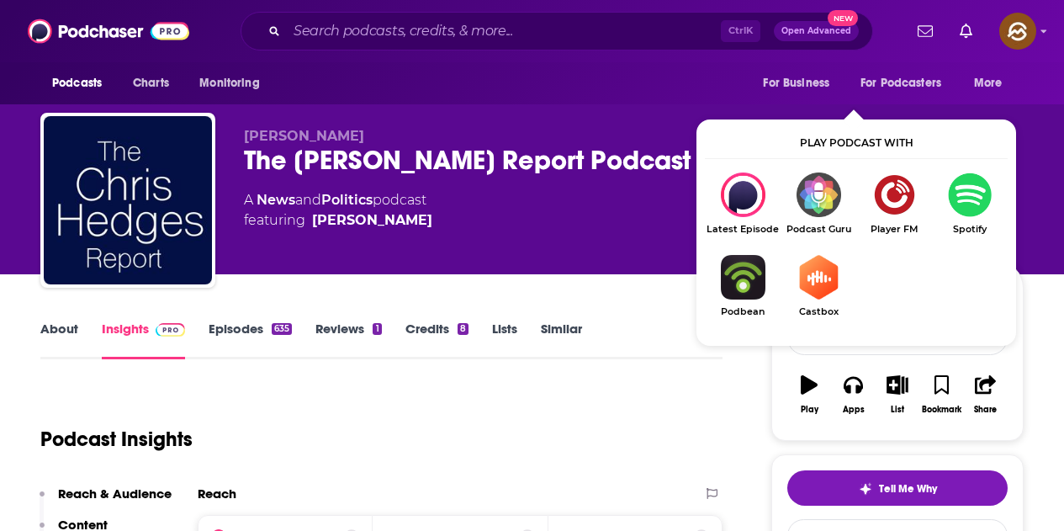
click at [884, 28] on div "Ctrl K Open Advanced New" at bounding box center [556, 31] width 691 height 39
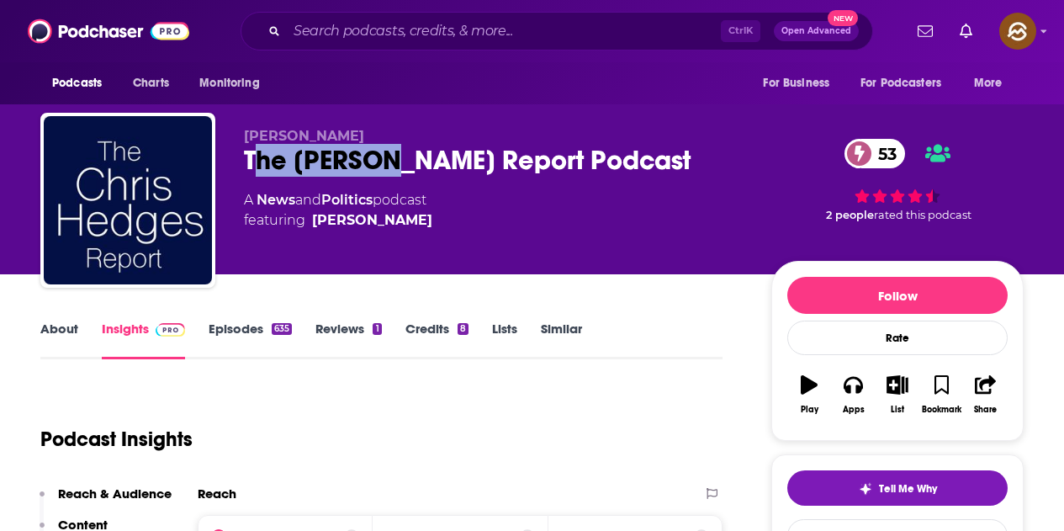
drag, startPoint x: 251, startPoint y: 161, endPoint x: 378, endPoint y: 159, distance: 127.8
click at [378, 159] on div "The [PERSON_NAME] Report Podcast 53" at bounding box center [494, 160] width 500 height 33
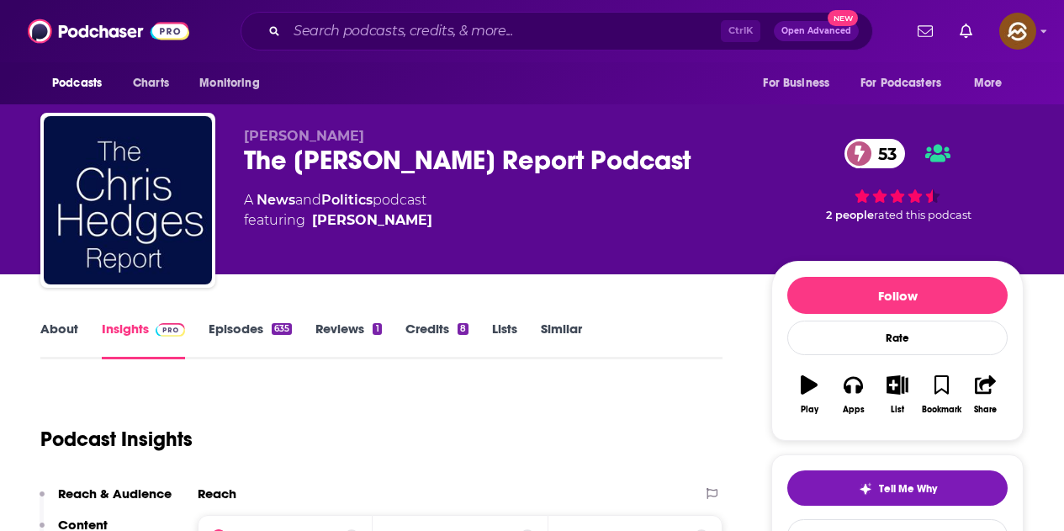
click at [419, 115] on div "[PERSON_NAME] The [PERSON_NAME] Report Podcast 53 A News and Politics podcast f…" at bounding box center [531, 204] width 983 height 182
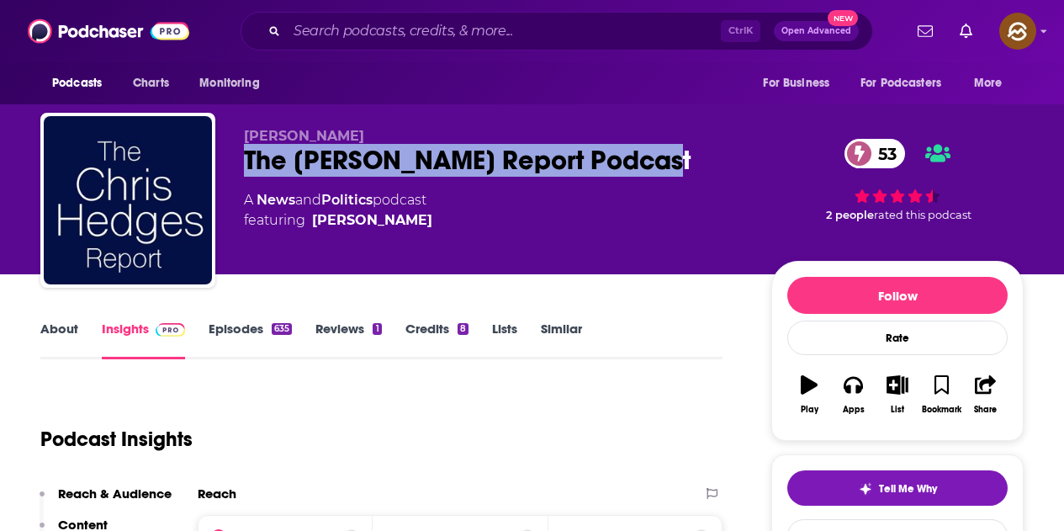
drag, startPoint x: 247, startPoint y: 157, endPoint x: 653, endPoint y: 156, distance: 405.4
click at [653, 156] on div "The [PERSON_NAME] Report Podcast 53" at bounding box center [494, 160] width 500 height 33
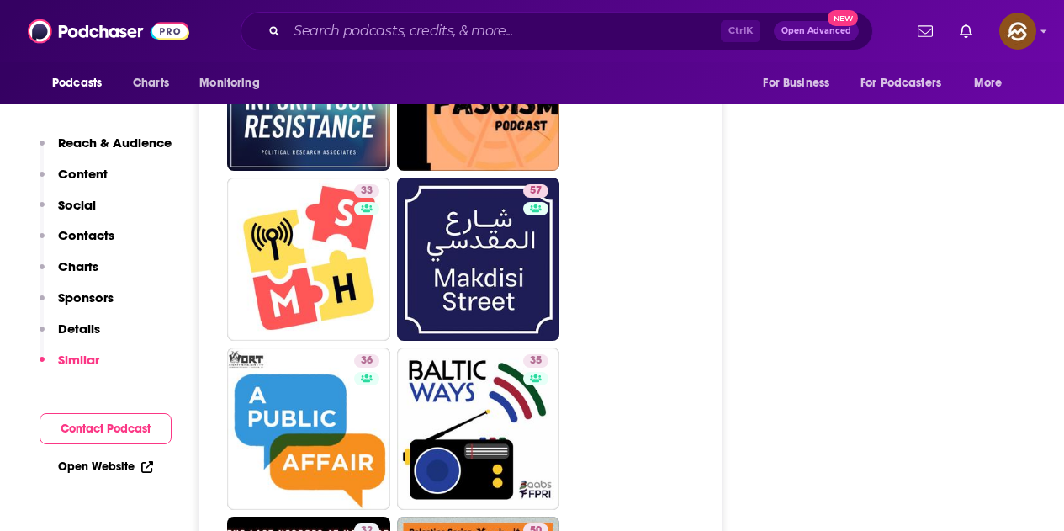
scroll to position [3869, 0]
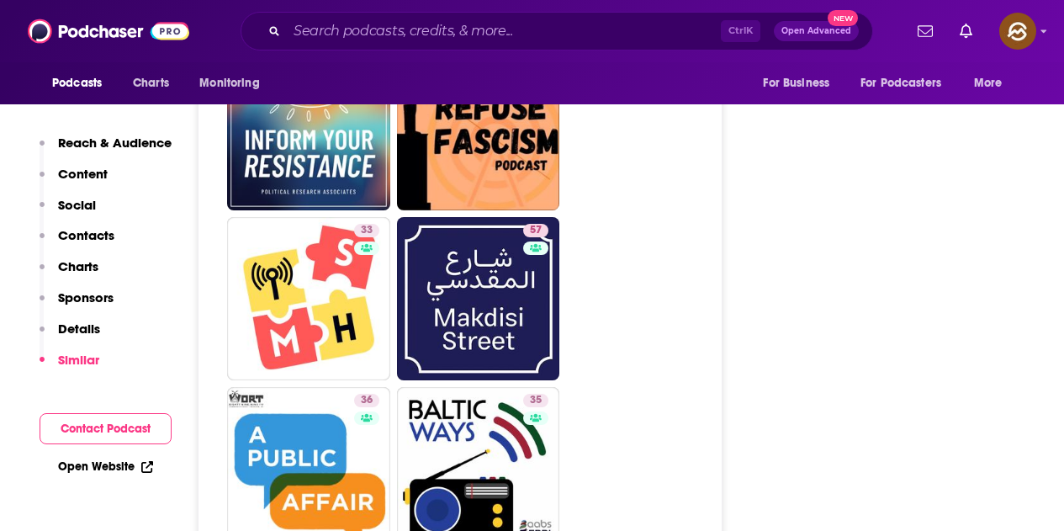
drag, startPoint x: 362, startPoint y: 377, endPoint x: 646, endPoint y: 358, distance: 284.9
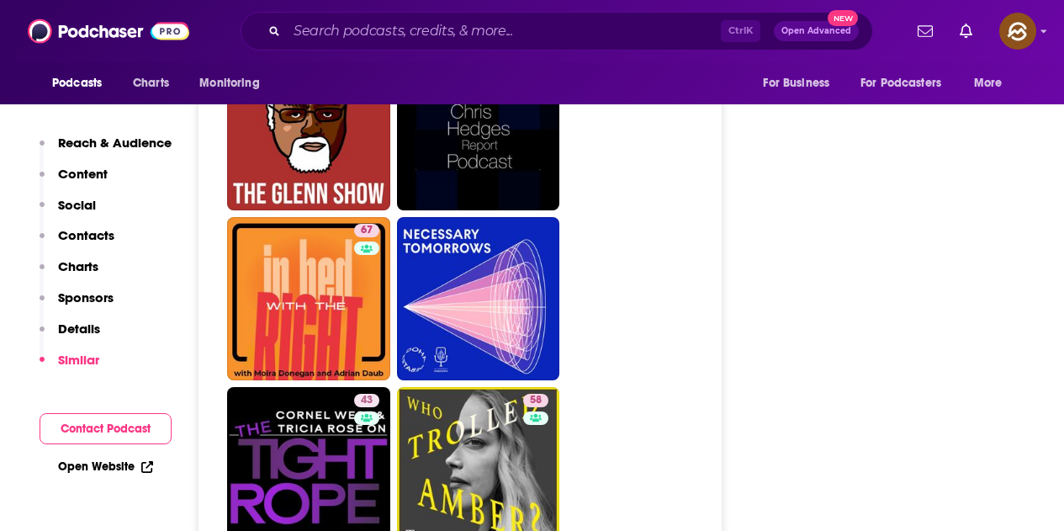
scroll to position [2691, 0]
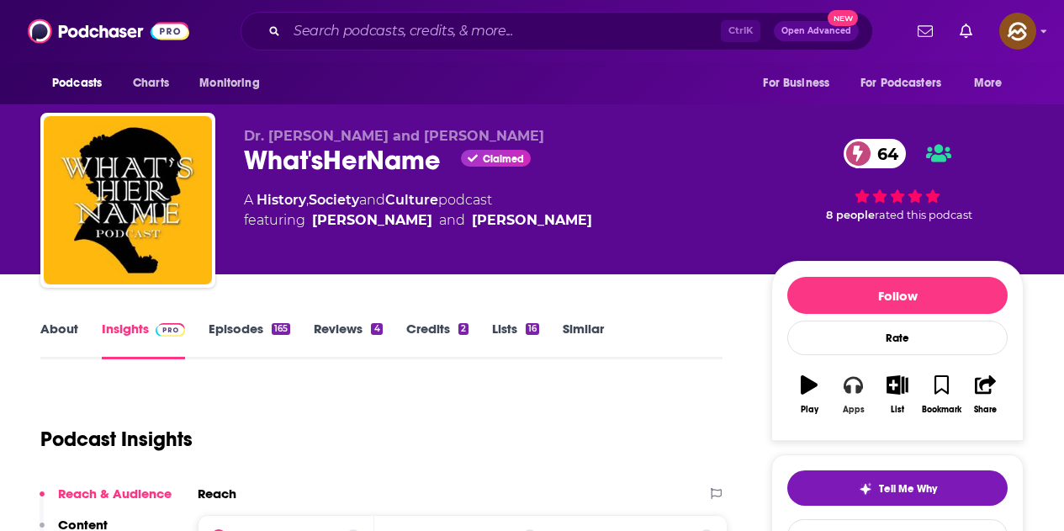
click at [858, 385] on icon "button" at bounding box center [853, 385] width 19 height 17
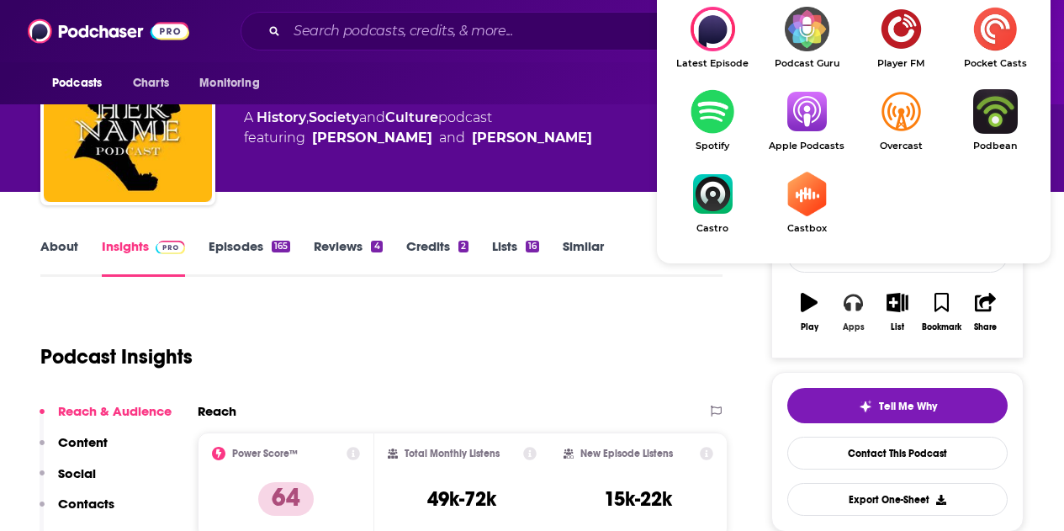
scroll to position [84, 0]
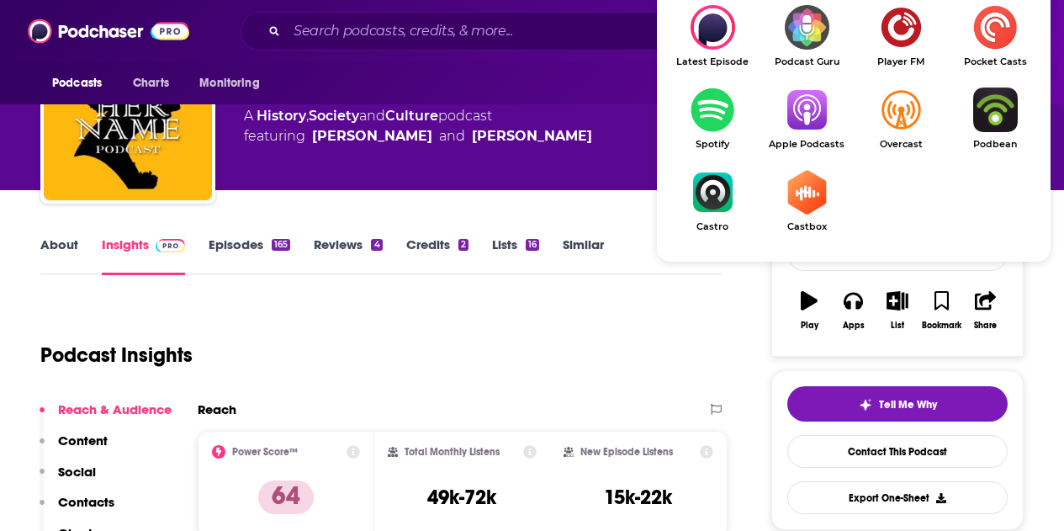
click at [817, 135] on link "Apple Podcasts" at bounding box center [806, 118] width 94 height 62
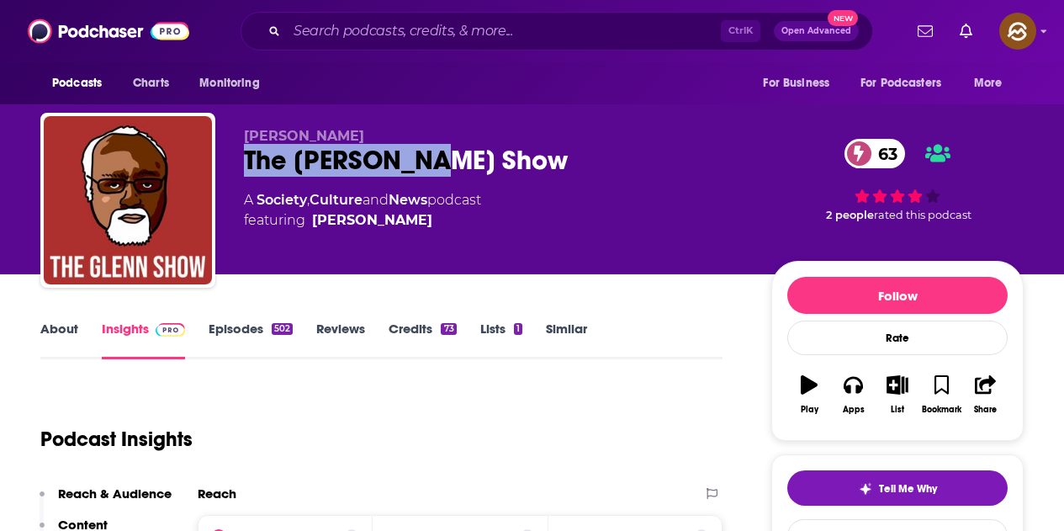
drag, startPoint x: 283, startPoint y: 158, endPoint x: 436, endPoint y: 159, distance: 153.9
click at [436, 159] on div "The Glenn Show 63" at bounding box center [494, 160] width 500 height 33
click at [854, 405] on div "Apps" at bounding box center [854, 410] width 22 height 10
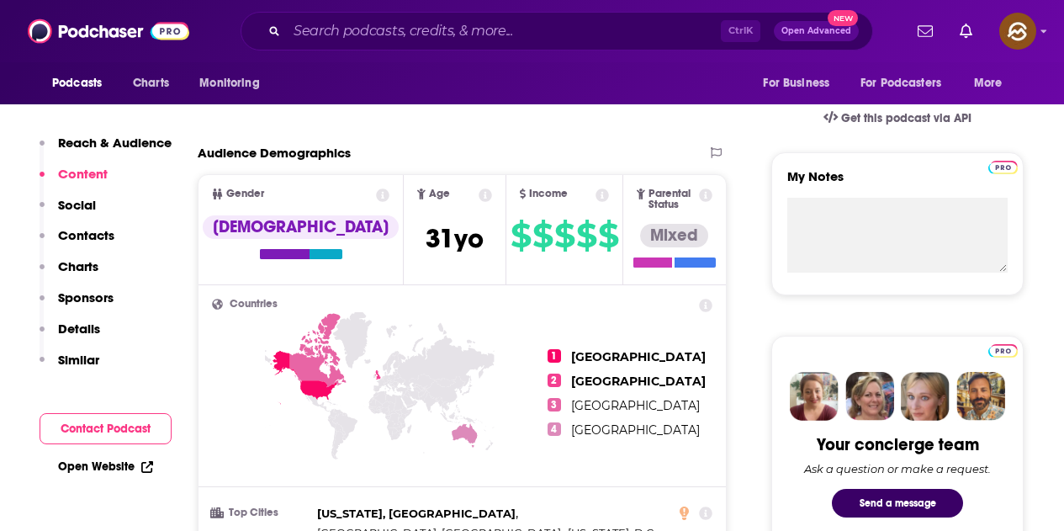
scroll to position [123, 0]
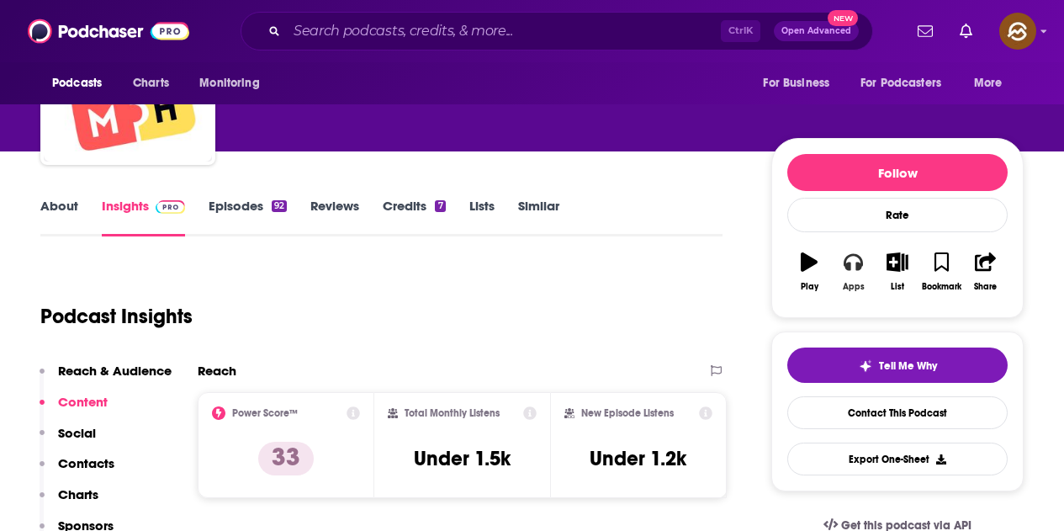
click at [860, 261] on icon "button" at bounding box center [853, 262] width 19 height 17
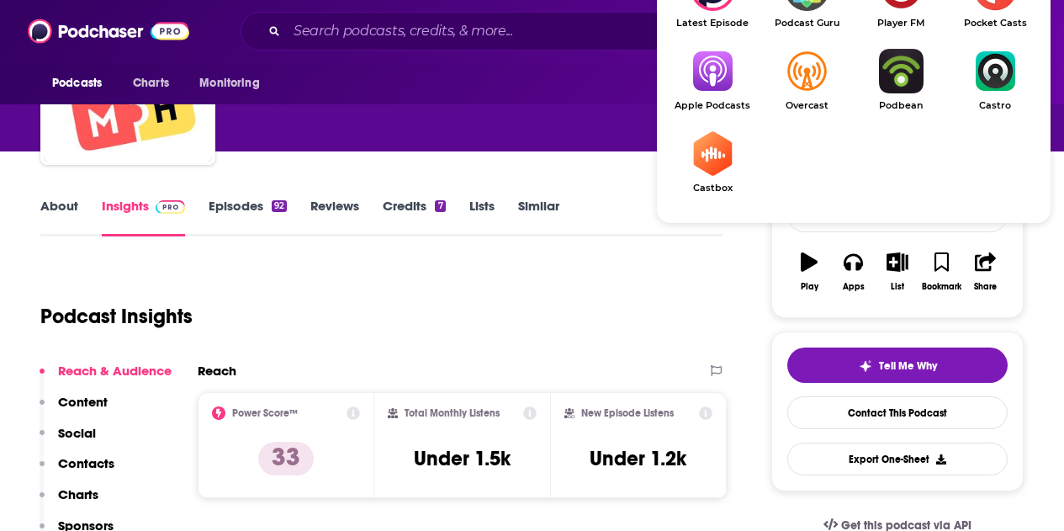
click at [718, 83] on img "Show Listen On dropdown" at bounding box center [712, 71] width 94 height 45
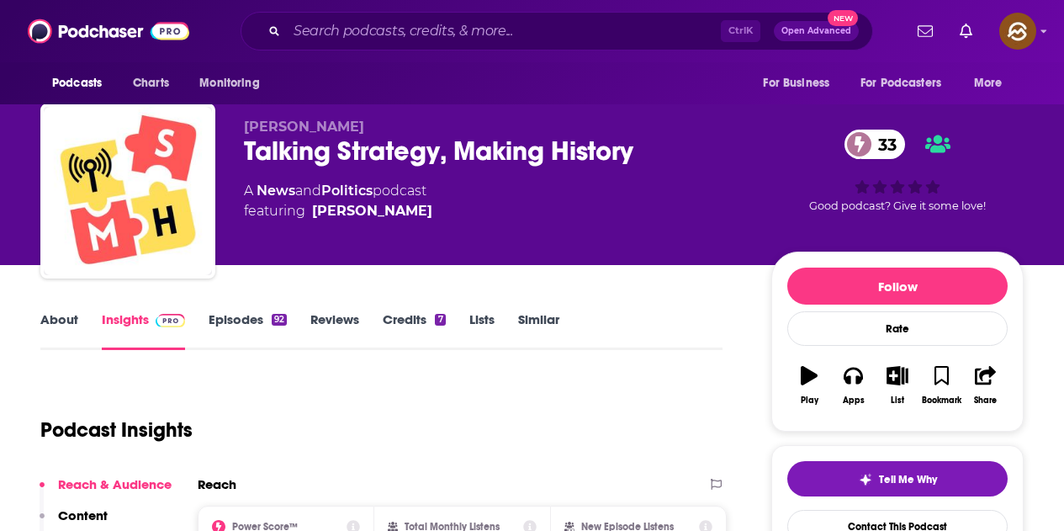
scroll to position [0, 0]
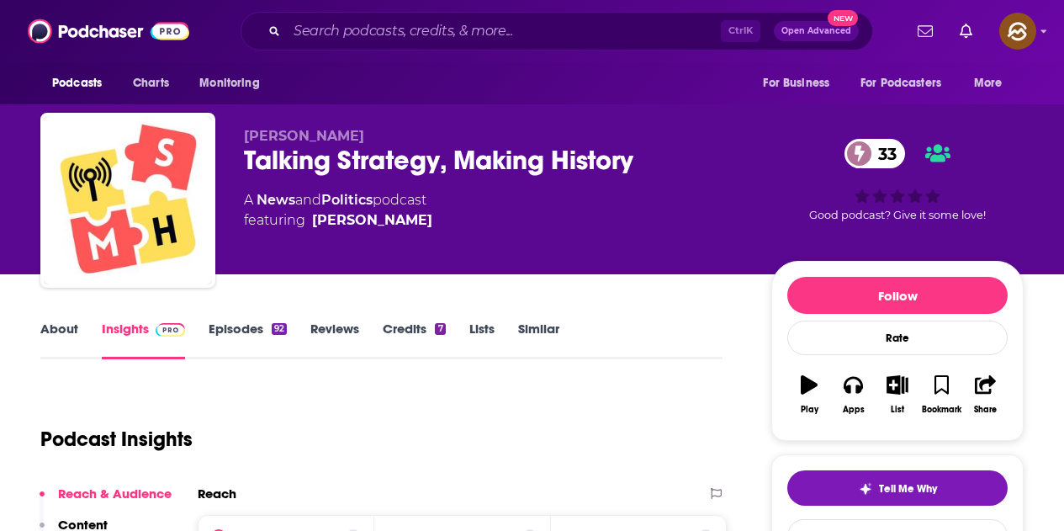
drag, startPoint x: 244, startPoint y: 137, endPoint x: 359, endPoint y: 141, distance: 115.3
click at [359, 141] on p "Richard Flacks" at bounding box center [494, 136] width 500 height 16
drag, startPoint x: 495, startPoint y: 226, endPoint x: 466, endPoint y: 236, distance: 30.3
click at [466, 236] on div "Richard Flacks Talking Strategy, Making History 33 A News and Politics podcast …" at bounding box center [494, 195] width 500 height 135
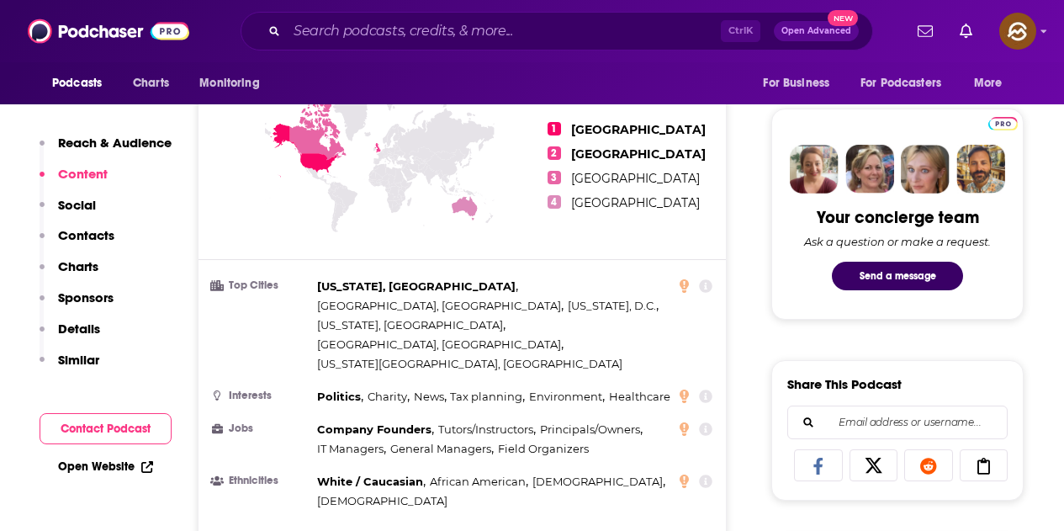
scroll to position [1262, 0]
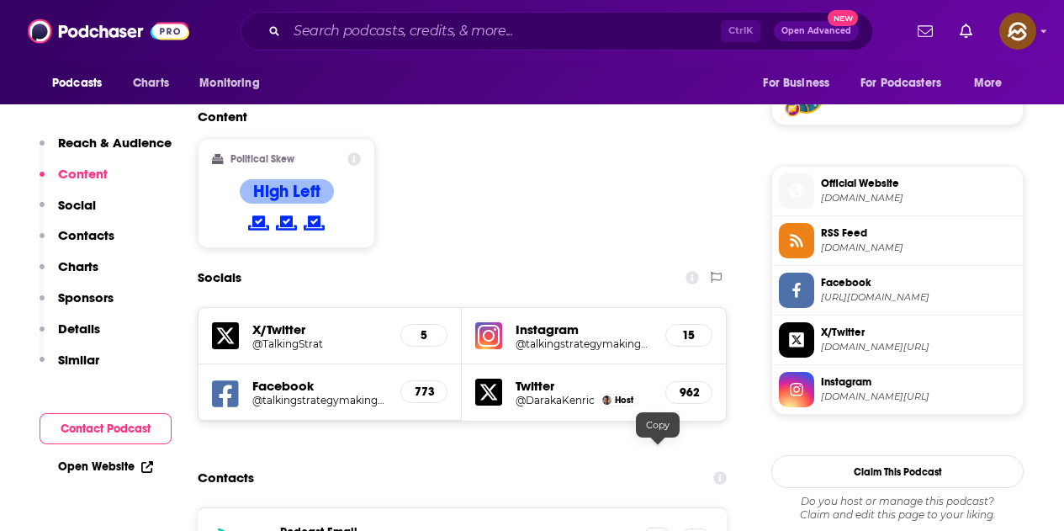
click at [661, 530] on icon at bounding box center [657, 539] width 12 height 13
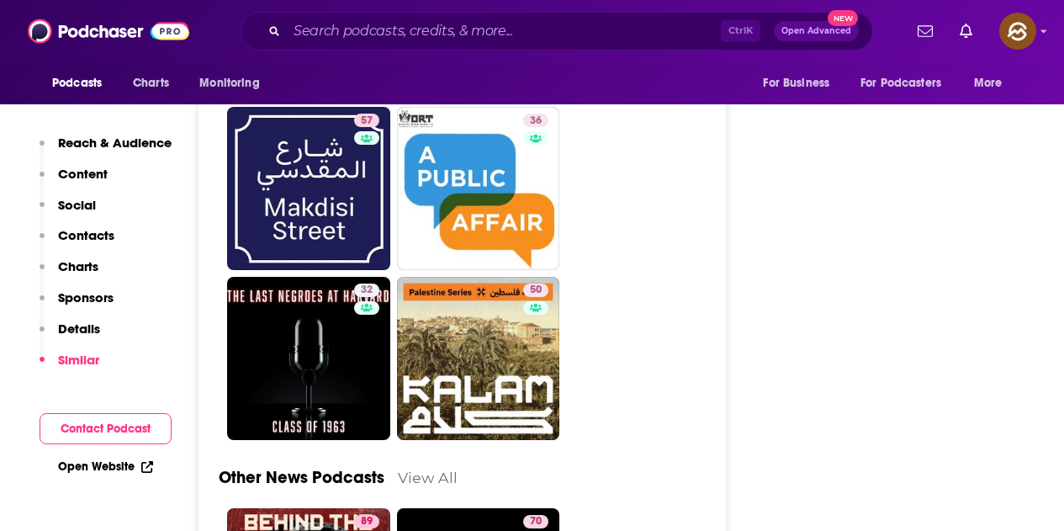
scroll to position [4458, 0]
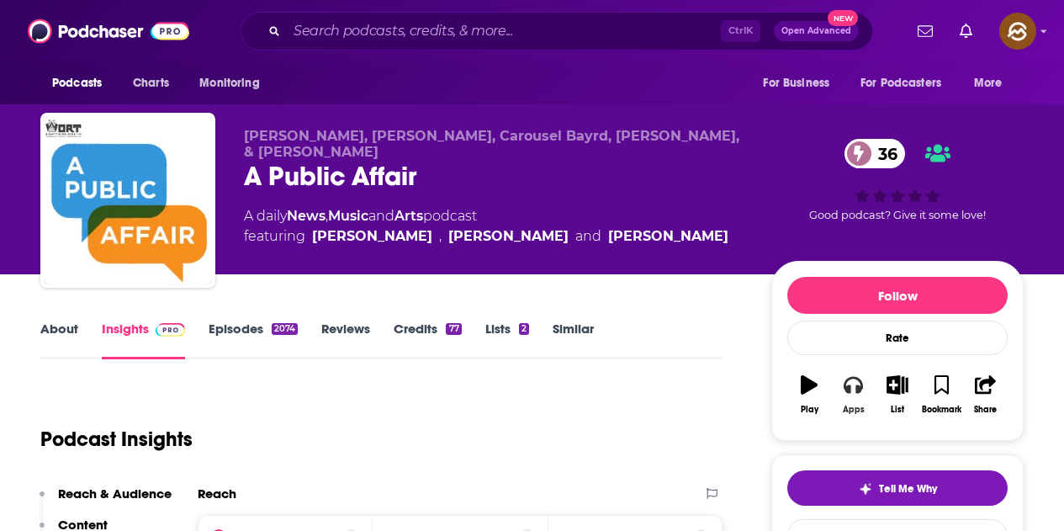
click at [852, 394] on button "Apps" at bounding box center [853, 394] width 44 height 61
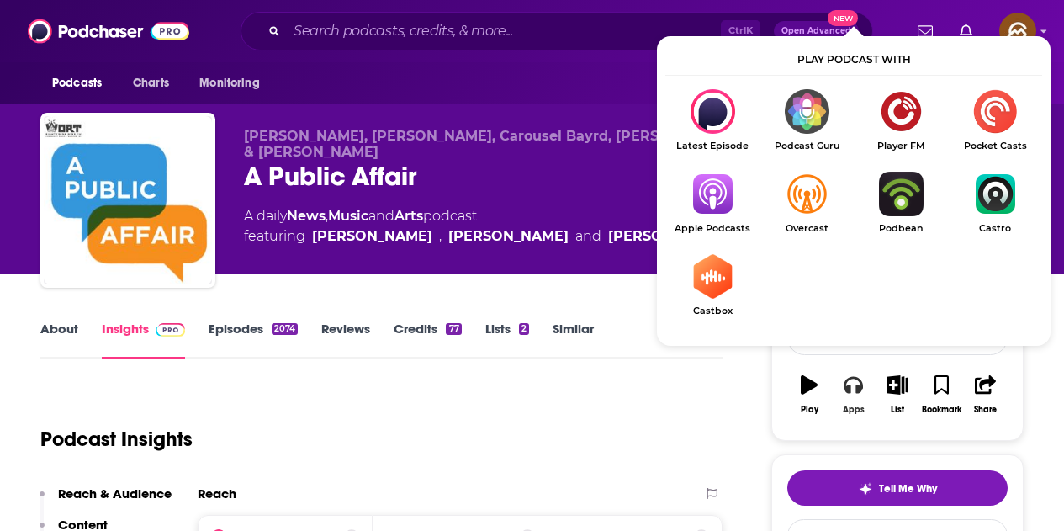
scroll to position [168, 0]
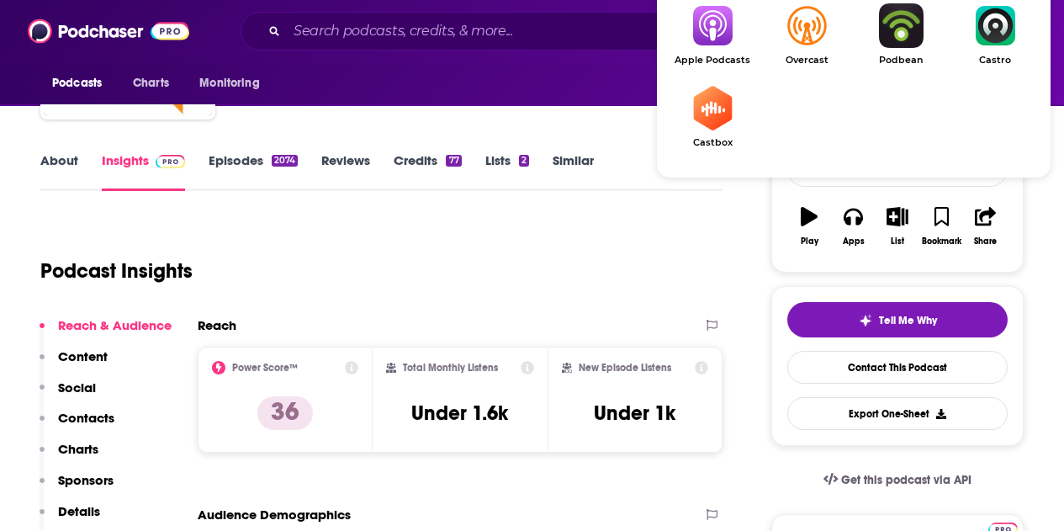
click at [700, 40] on img "Show Listen On dropdown" at bounding box center [712, 25] width 94 height 45
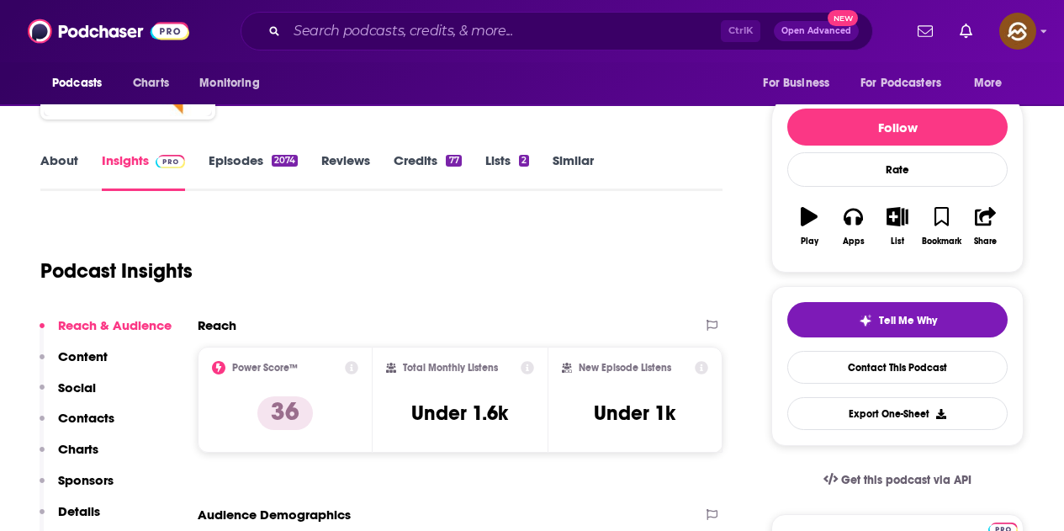
scroll to position [0, 0]
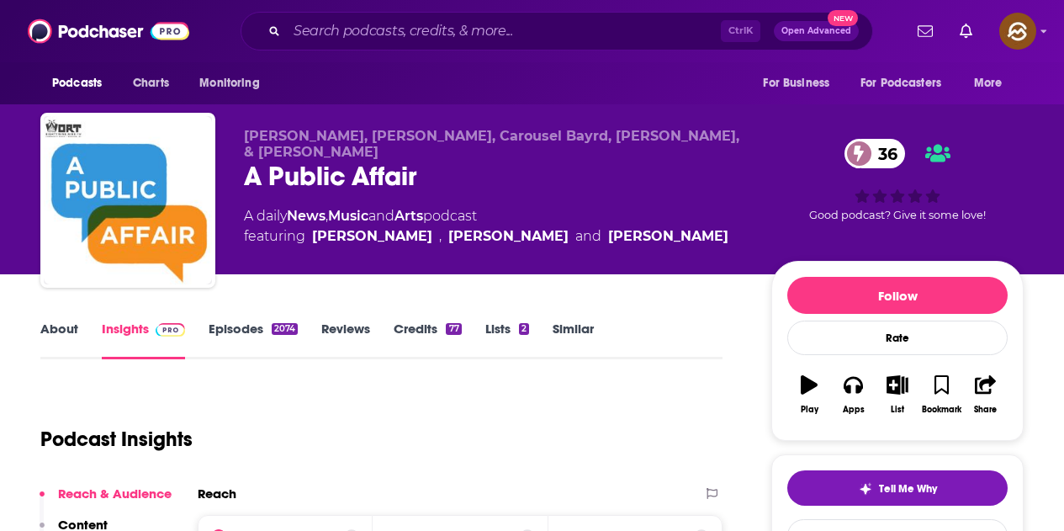
click at [272, 329] on div "2074" at bounding box center [285, 329] width 26 height 12
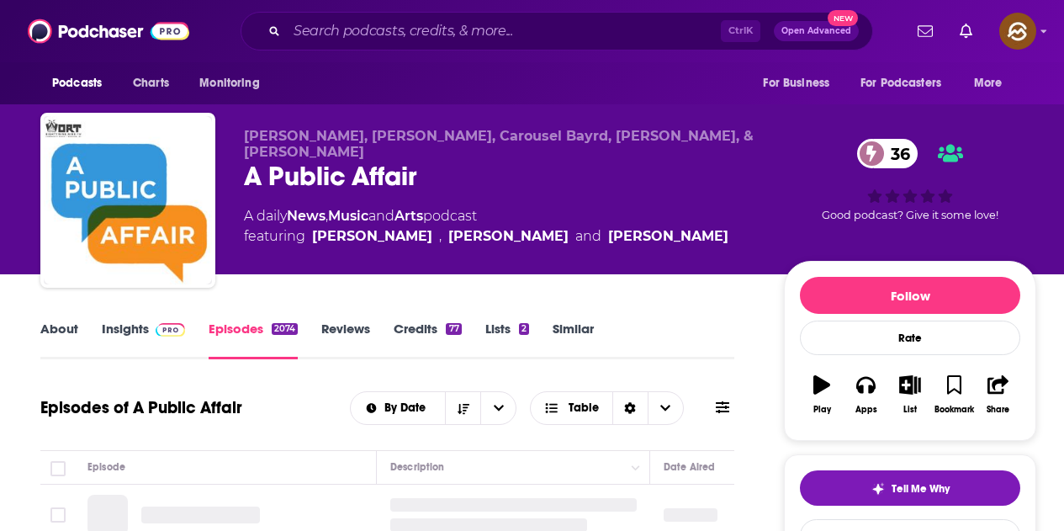
click at [721, 399] on button at bounding box center [723, 408] width 24 height 18
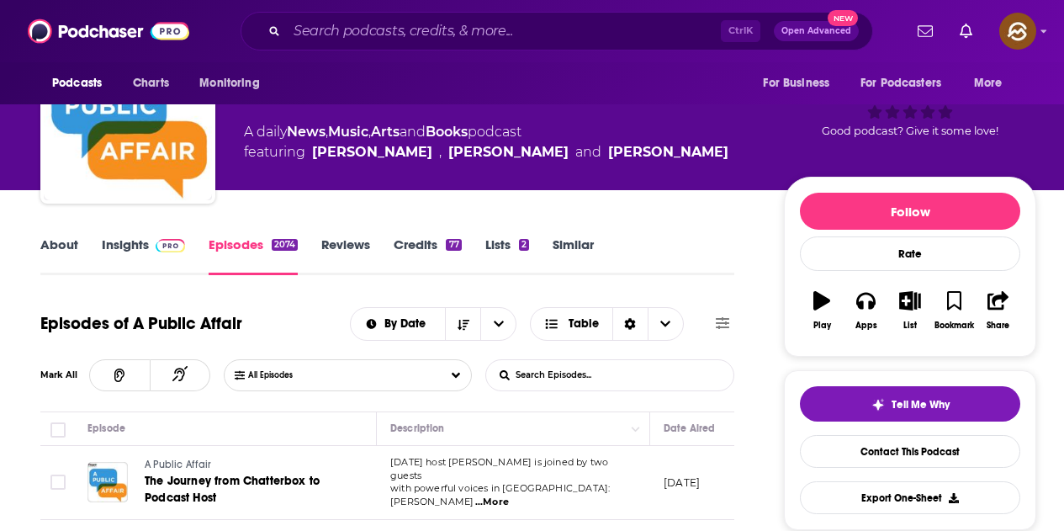
click at [597, 368] on input "List Search Input" at bounding box center [574, 375] width 176 height 30
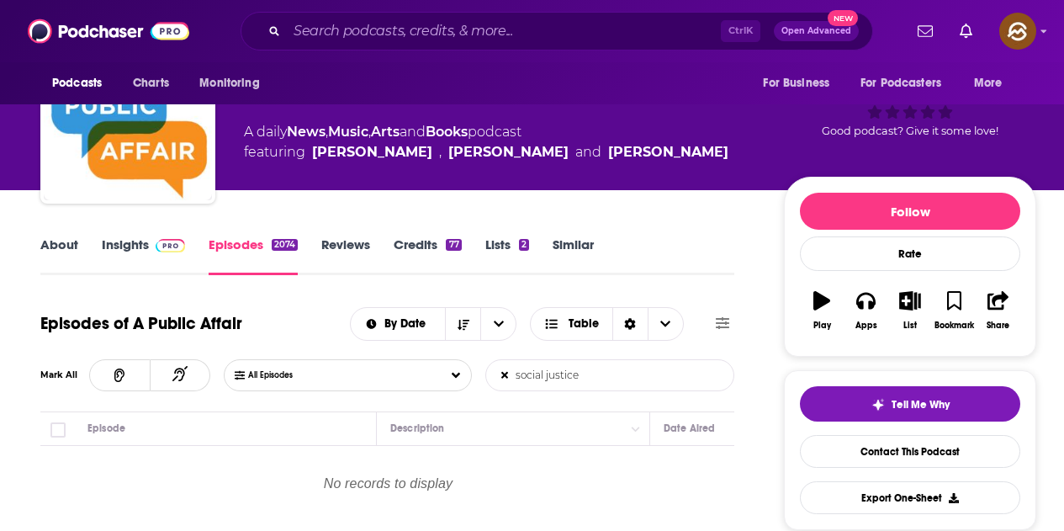
type input "social justice"
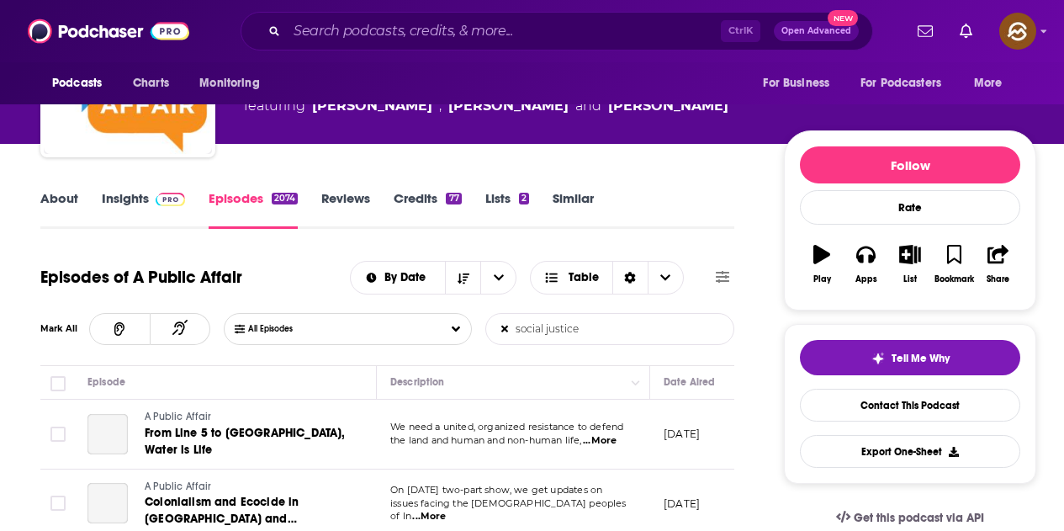
scroll to position [252, 0]
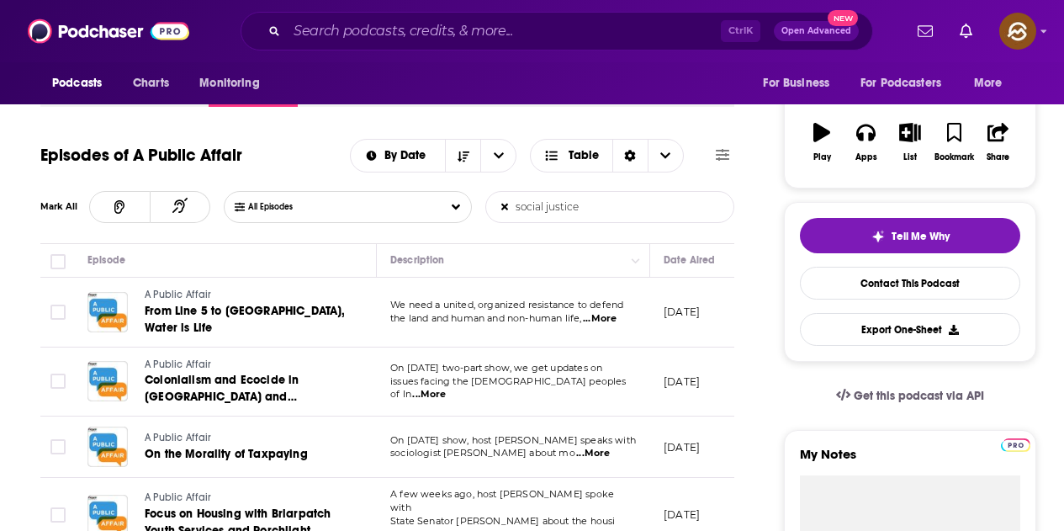
click at [613, 312] on span "...More" at bounding box center [600, 318] width 34 height 13
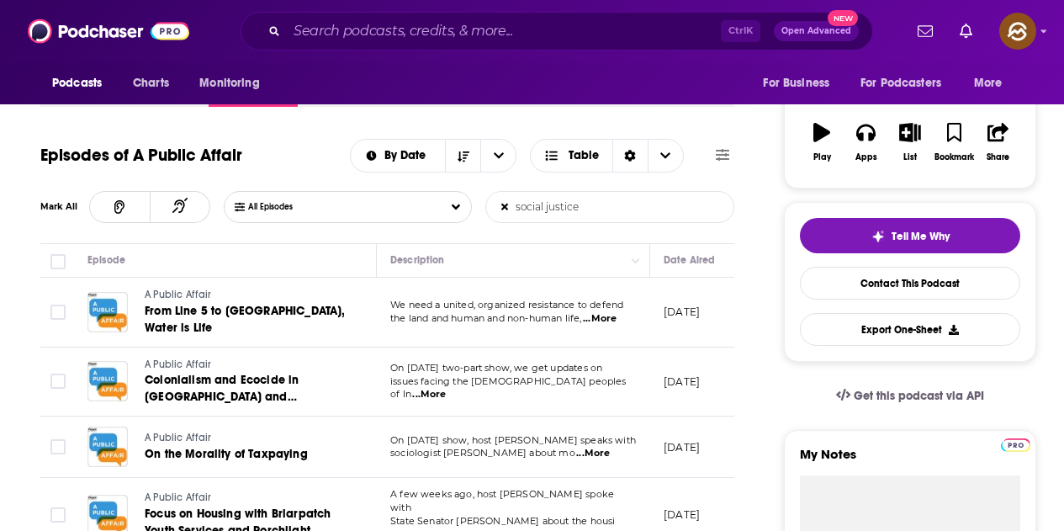
click at [446, 388] on span "...More" at bounding box center [429, 394] width 34 height 13
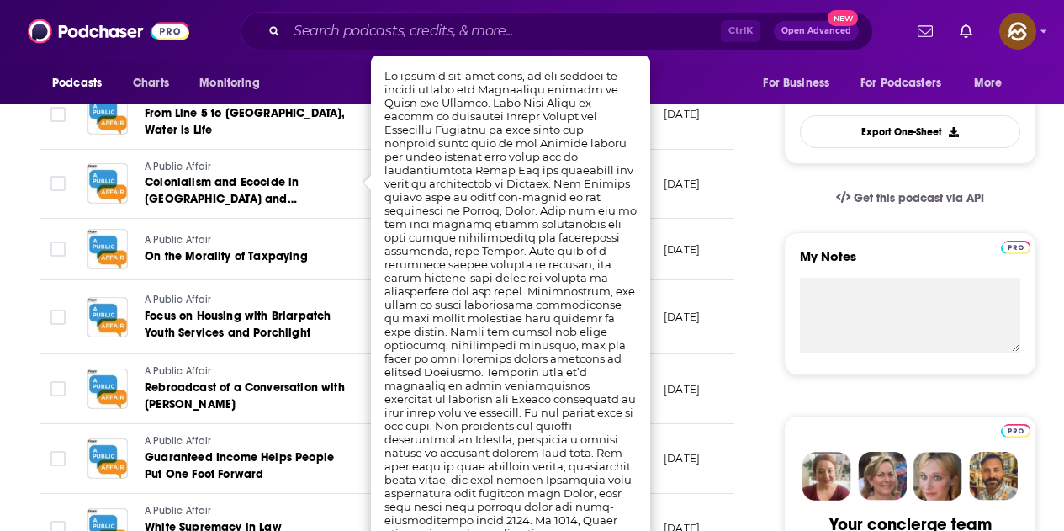
scroll to position [421, 0]
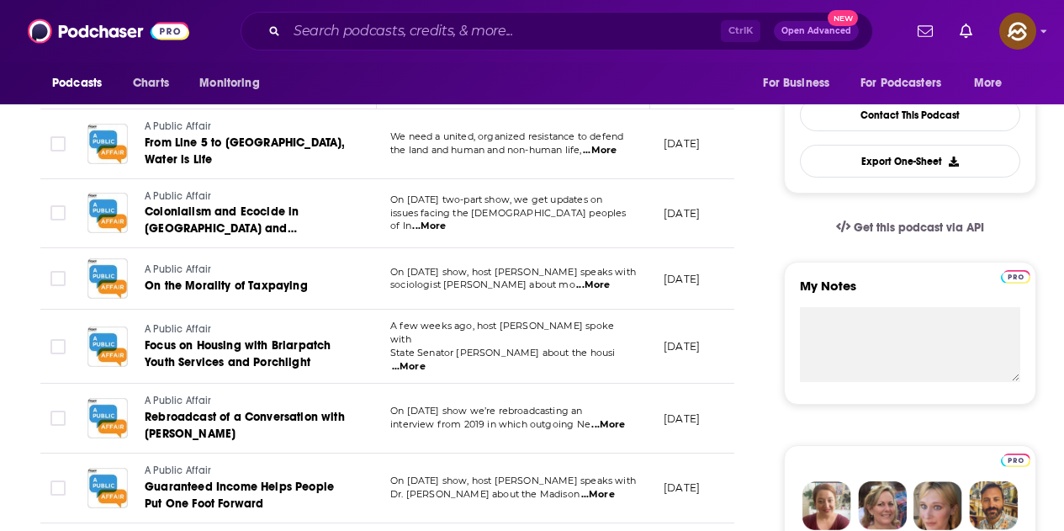
click at [610, 278] on span "...More" at bounding box center [593, 284] width 34 height 13
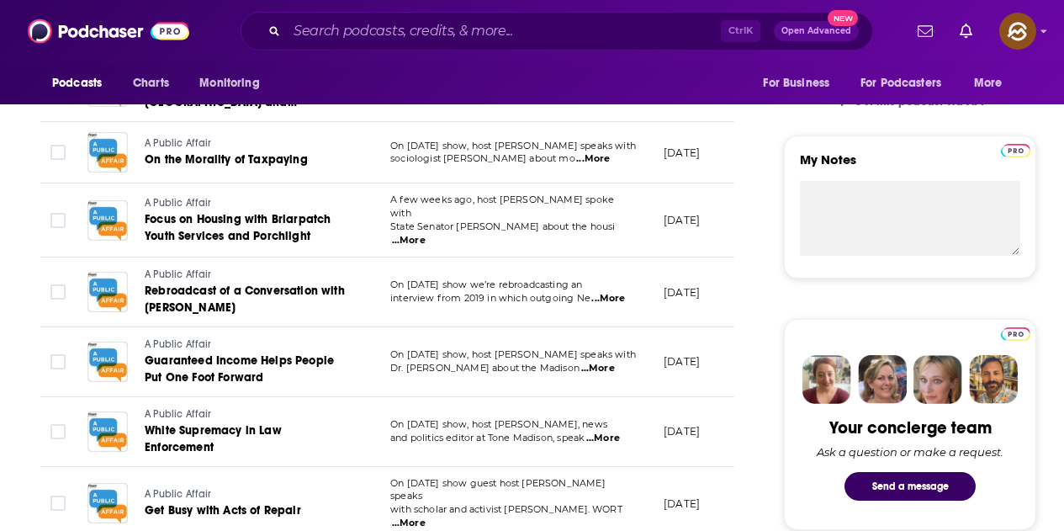
scroll to position [589, 0]
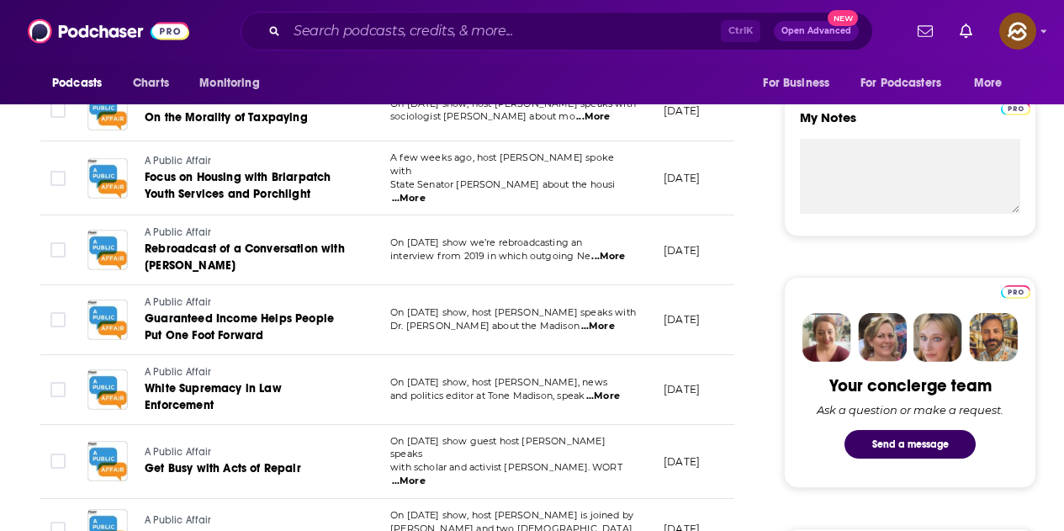
click at [612, 389] on span "...More" at bounding box center [603, 395] width 34 height 13
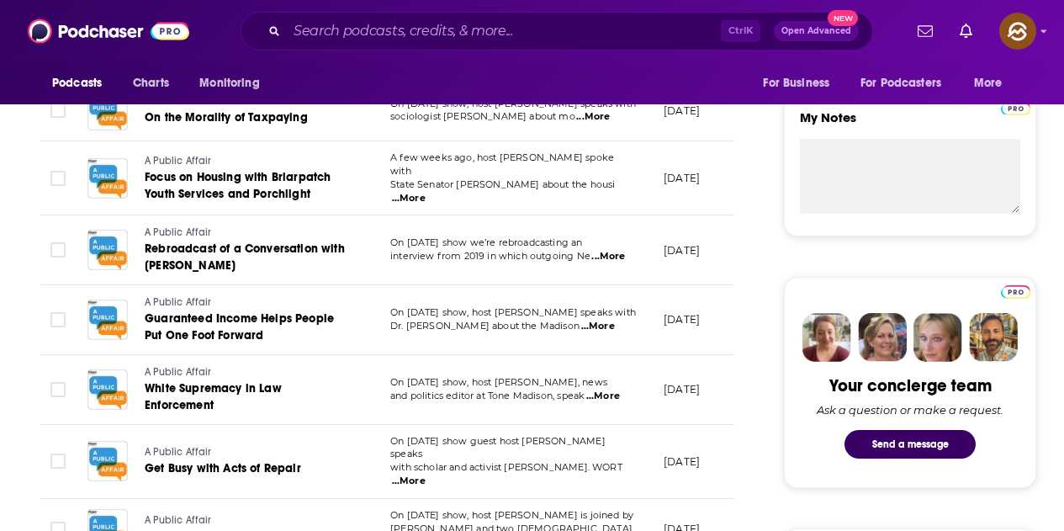
click at [611, 250] on span "...More" at bounding box center [608, 256] width 34 height 13
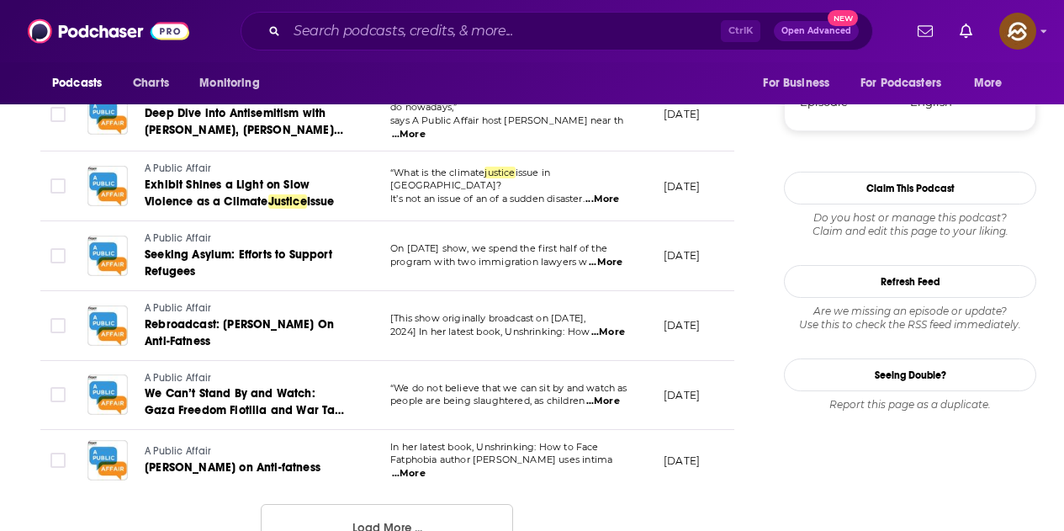
scroll to position [1850, 0]
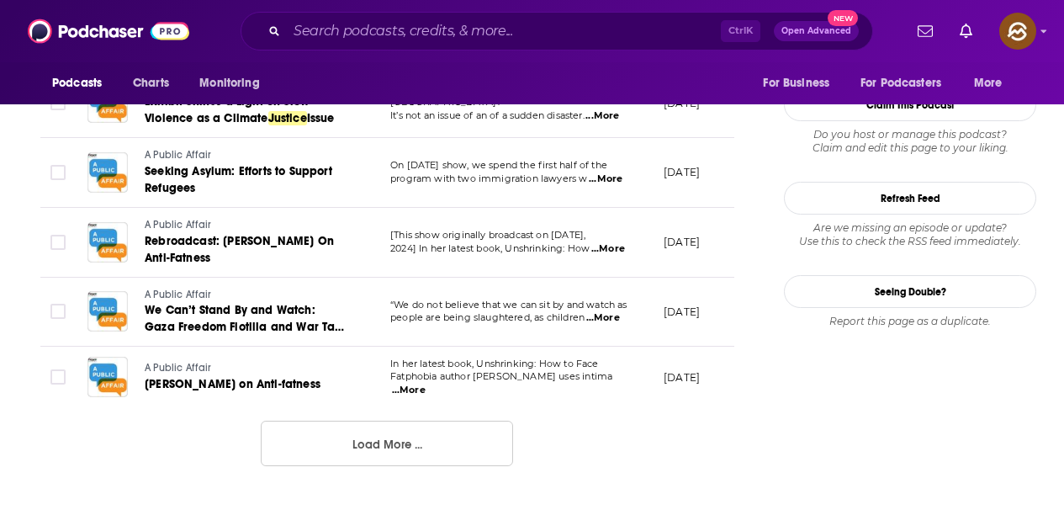
click at [426, 384] on span "...More" at bounding box center [409, 390] width 34 height 13
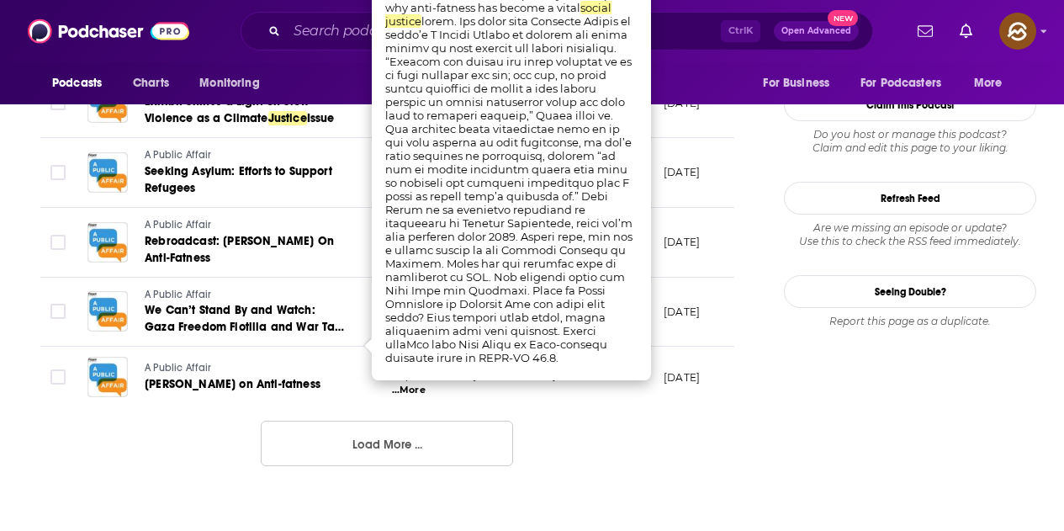
scroll to position [1766, 0]
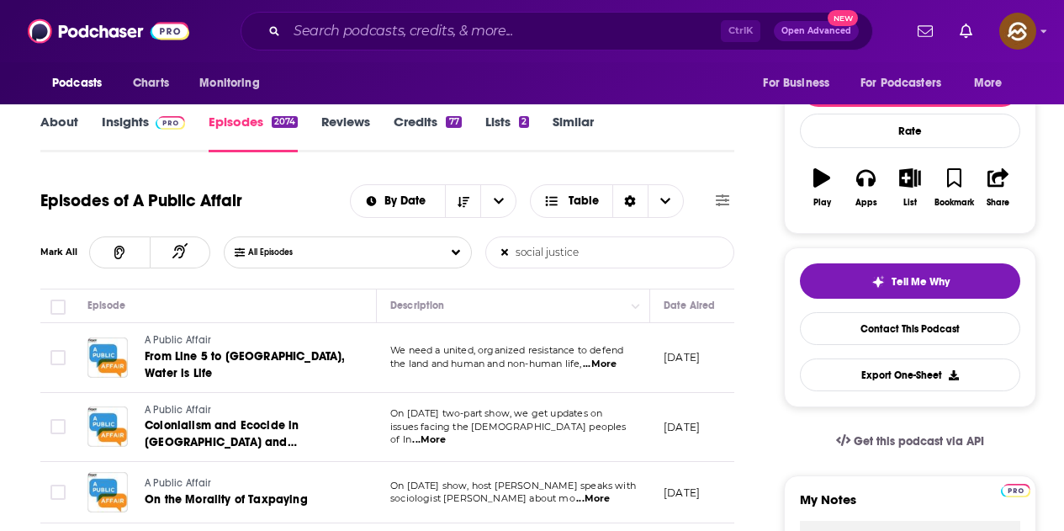
scroll to position [0, 0]
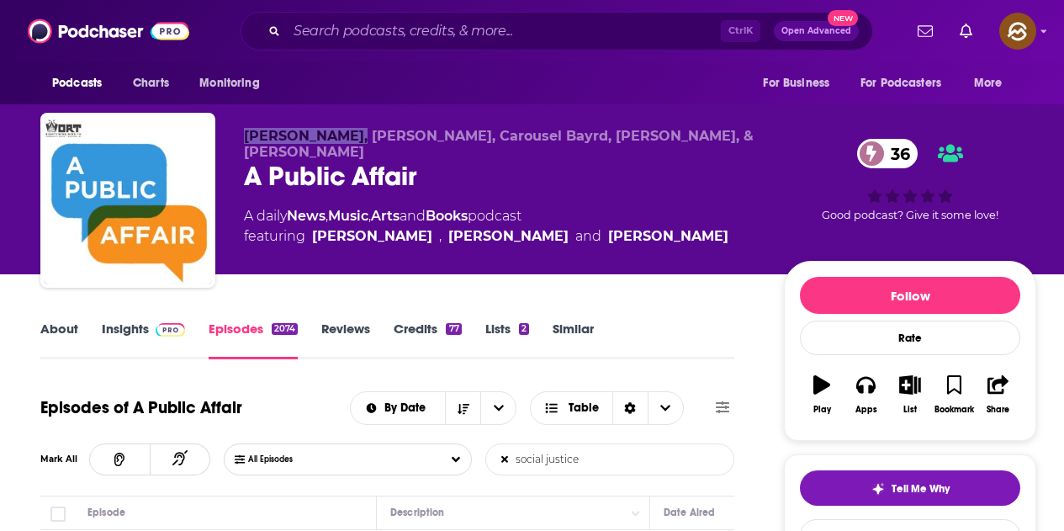
drag, startPoint x: 245, startPoint y: 132, endPoint x: 358, endPoint y: 134, distance: 113.6
click at [358, 134] on span "Douglas Haynes, Ali Muldrow, Carousel Bayrd, Allen Ruff, & Esty Dinur" at bounding box center [499, 144] width 510 height 32
click at [537, 172] on div "A Public Affair 36" at bounding box center [500, 176] width 513 height 33
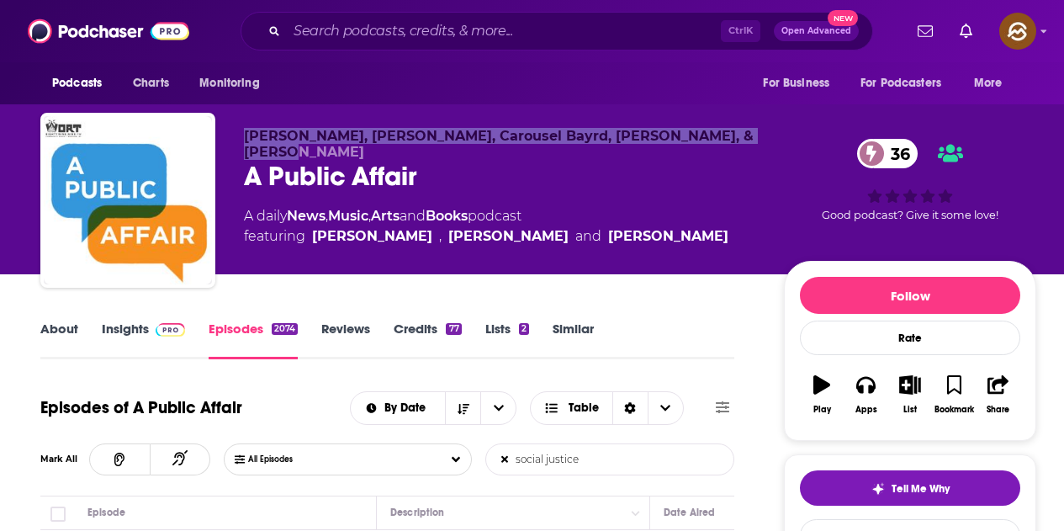
drag, startPoint x: 247, startPoint y: 135, endPoint x: 737, endPoint y: 137, distance: 489.5
click at [737, 137] on p "Douglas Haynes, Ali Muldrow, Carousel Bayrd, Allen Ruff, & Esty Dinur" at bounding box center [500, 144] width 513 height 32
click at [154, 331] on span at bounding box center [167, 328] width 36 height 16
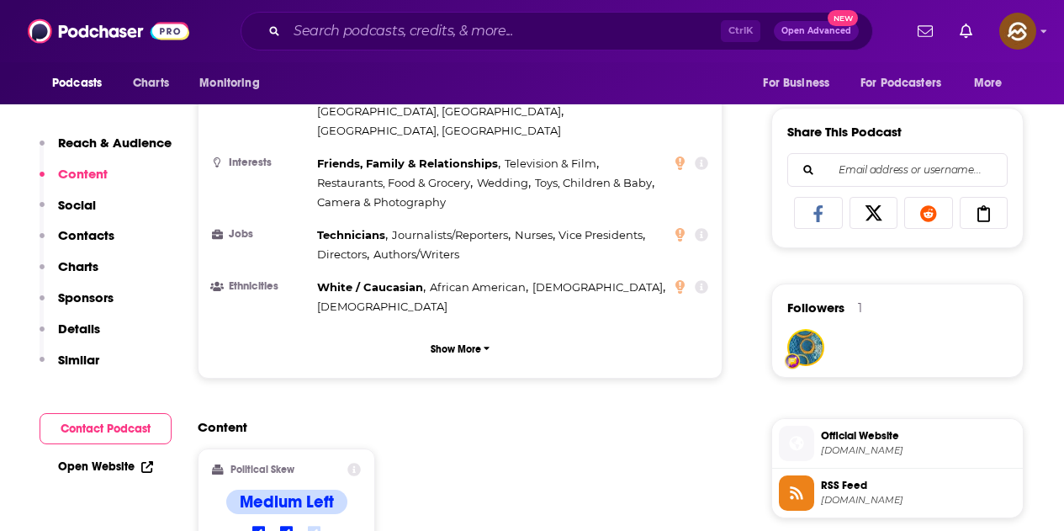
scroll to position [1346, 0]
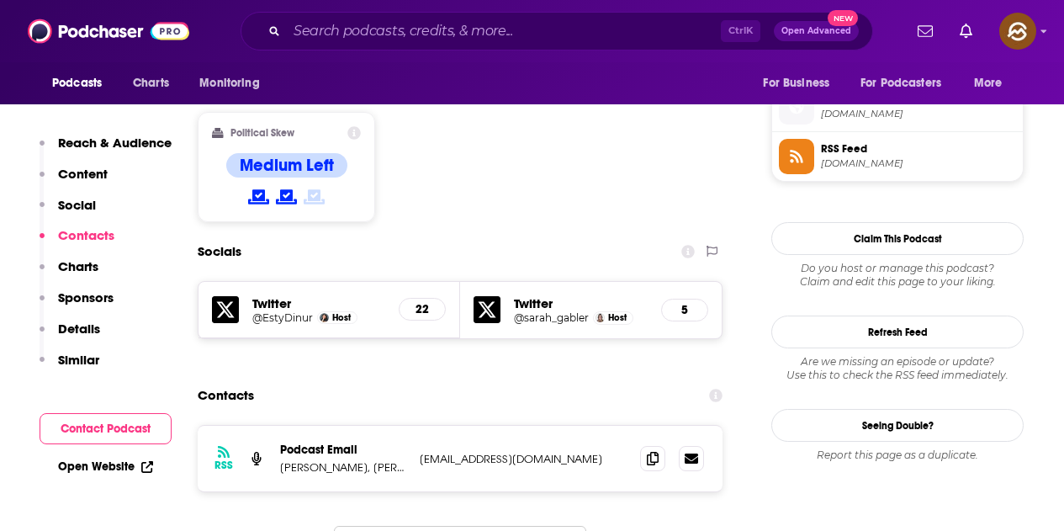
click at [667, 446] on div at bounding box center [672, 458] width 64 height 25
click at [652, 451] on icon at bounding box center [653, 457] width 12 height 13
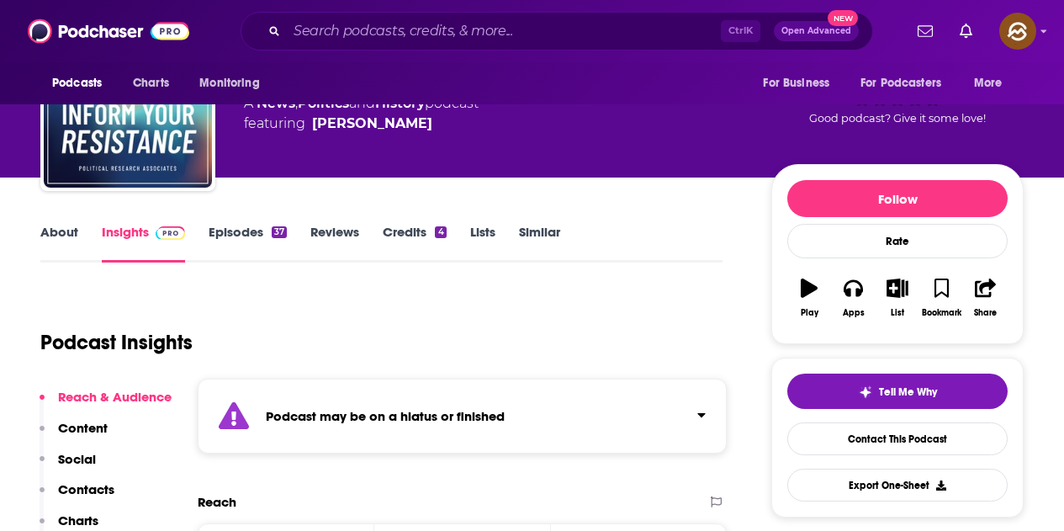
scroll to position [252, 0]
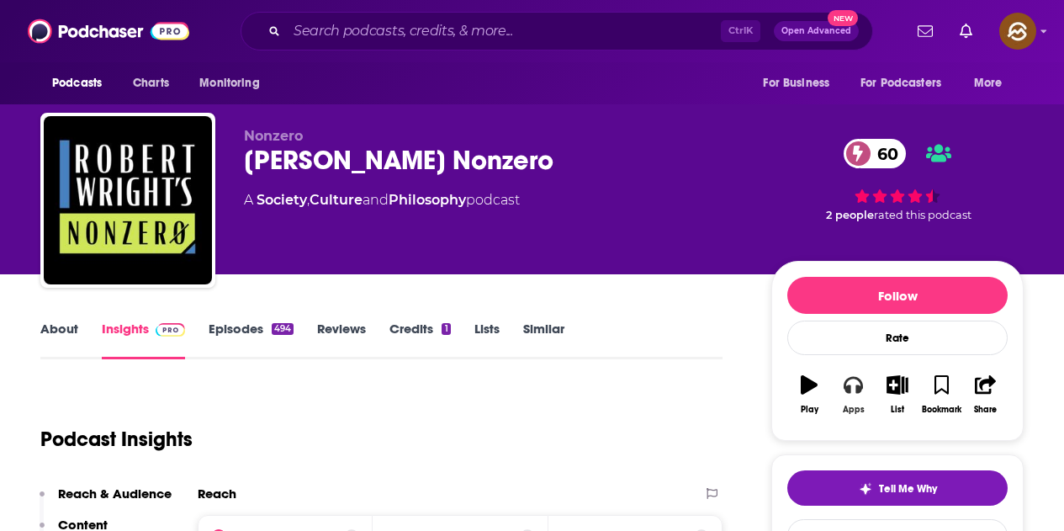
click at [834, 387] on button "Apps" at bounding box center [853, 394] width 44 height 61
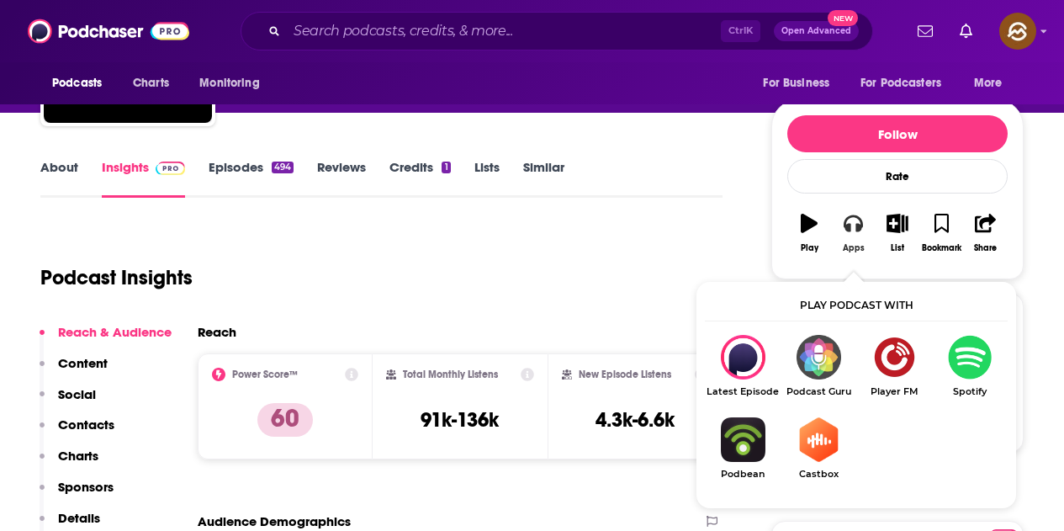
scroll to position [168, 0]
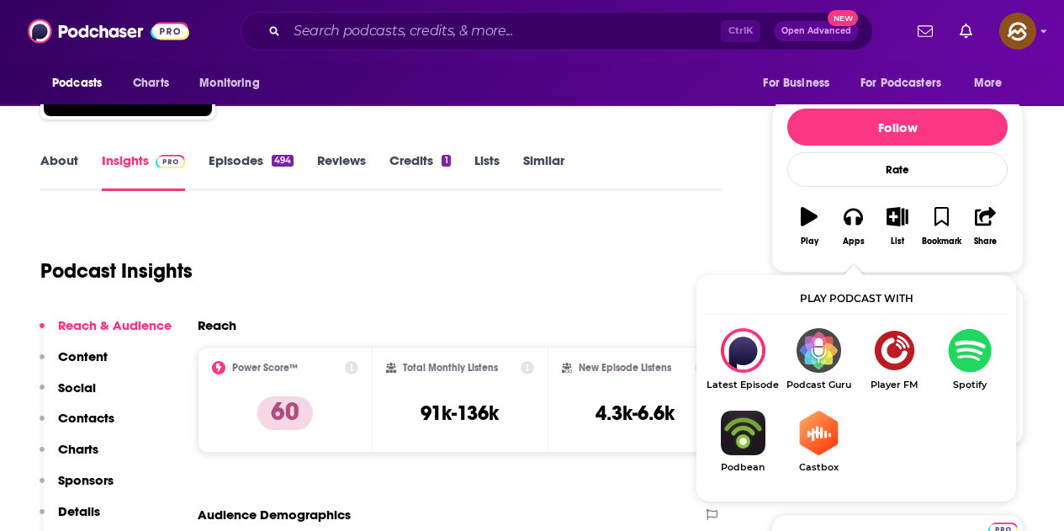
click at [662, 87] on div "Podcasts Charts Monitoring For Business For Podcasters More" at bounding box center [532, 83] width 1064 height 42
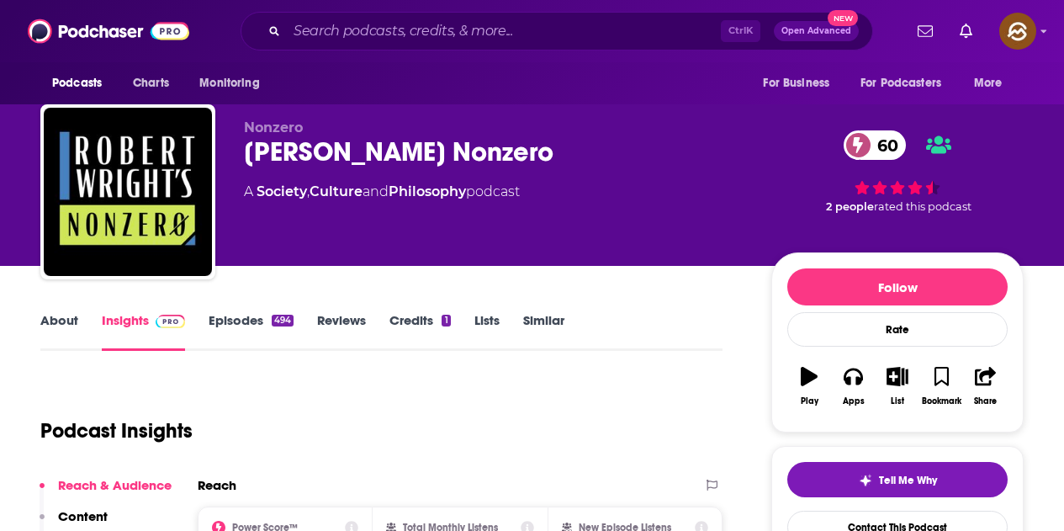
scroll to position [0, 0]
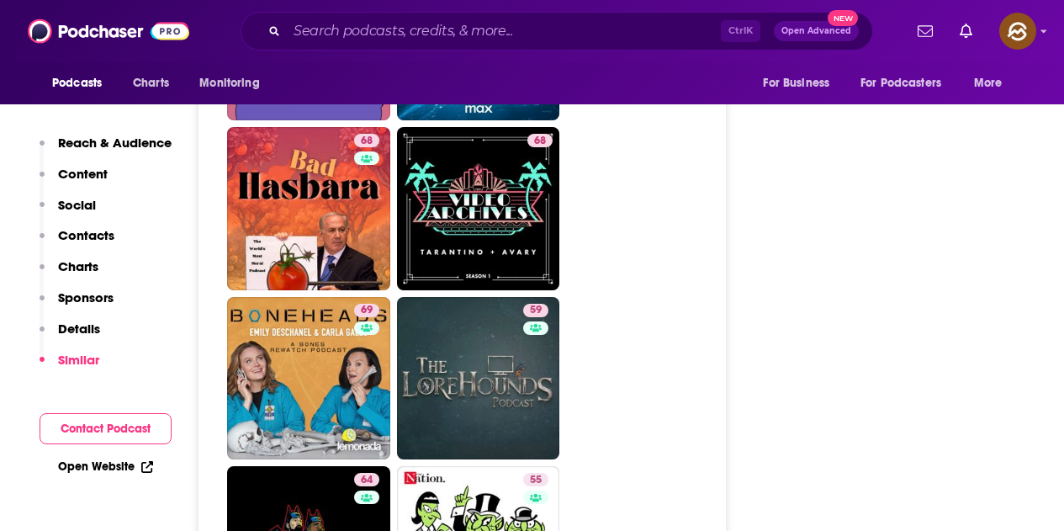
scroll to position [3196, 0]
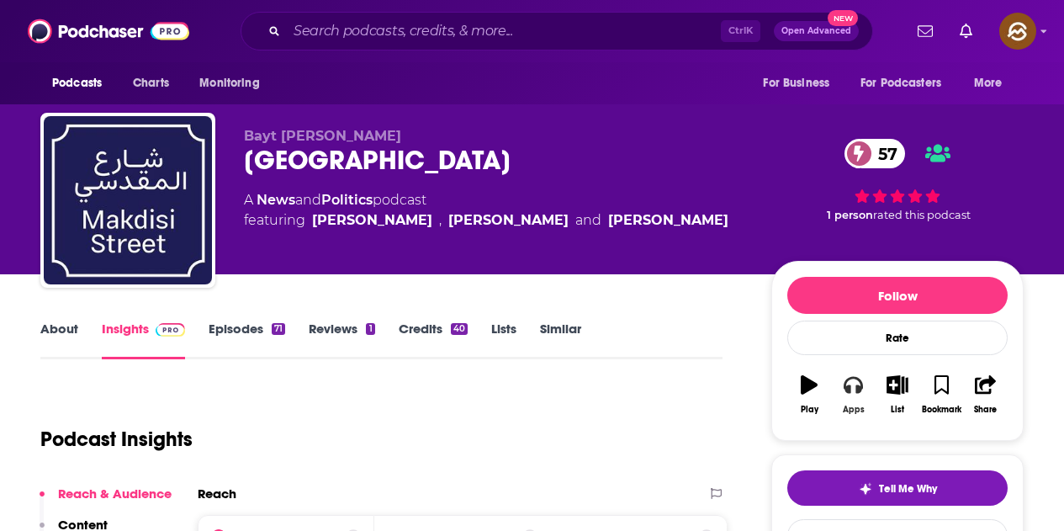
click at [860, 390] on button "Apps" at bounding box center [853, 394] width 44 height 61
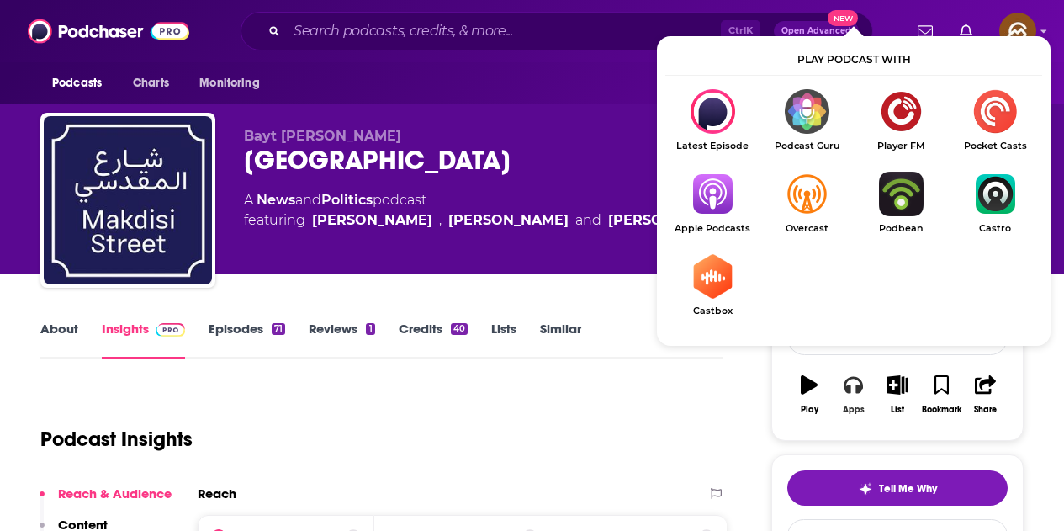
scroll to position [84, 0]
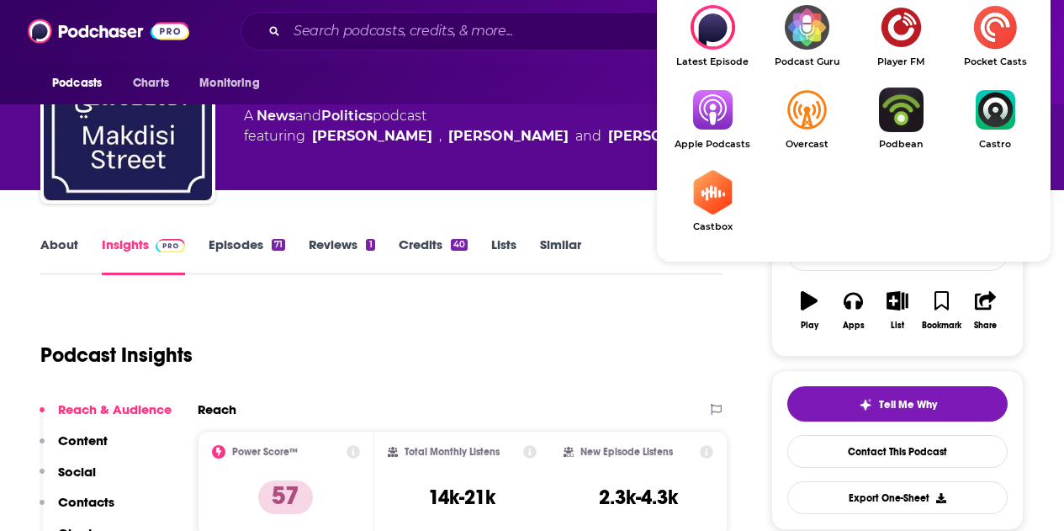
click at [723, 117] on img "Show Listen On dropdown" at bounding box center [712, 109] width 94 height 45
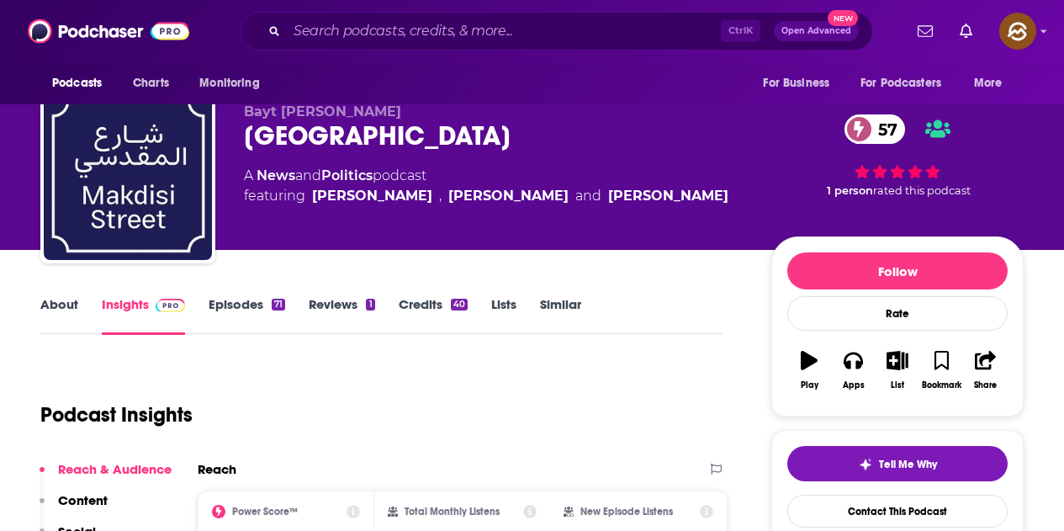
scroll to position [0, 0]
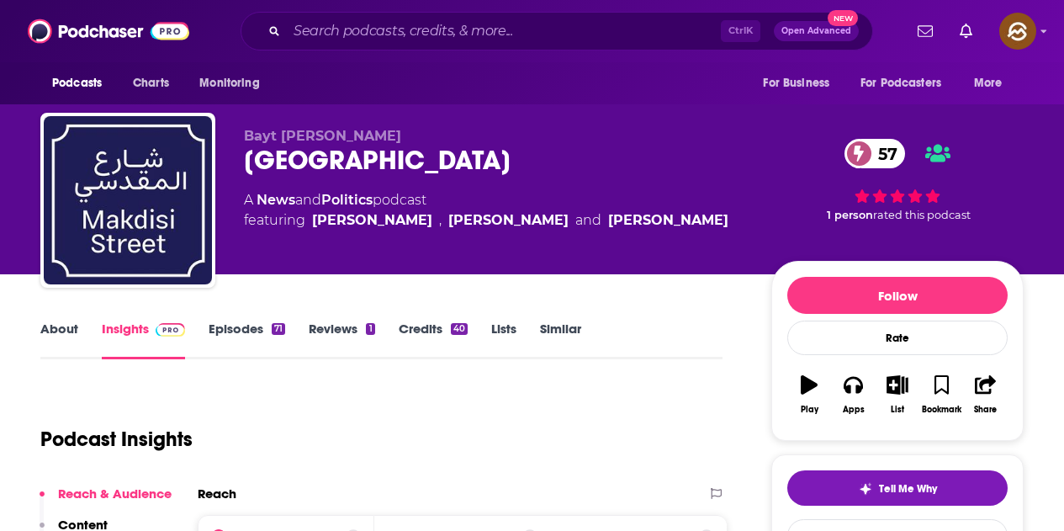
drag, startPoint x: 310, startPoint y: 218, endPoint x: 706, endPoint y: 220, distance: 395.3
click at [706, 220] on div "A News and Politics podcast featuring [PERSON_NAME] , [PERSON_NAME] and [PERSON…" at bounding box center [494, 210] width 500 height 40
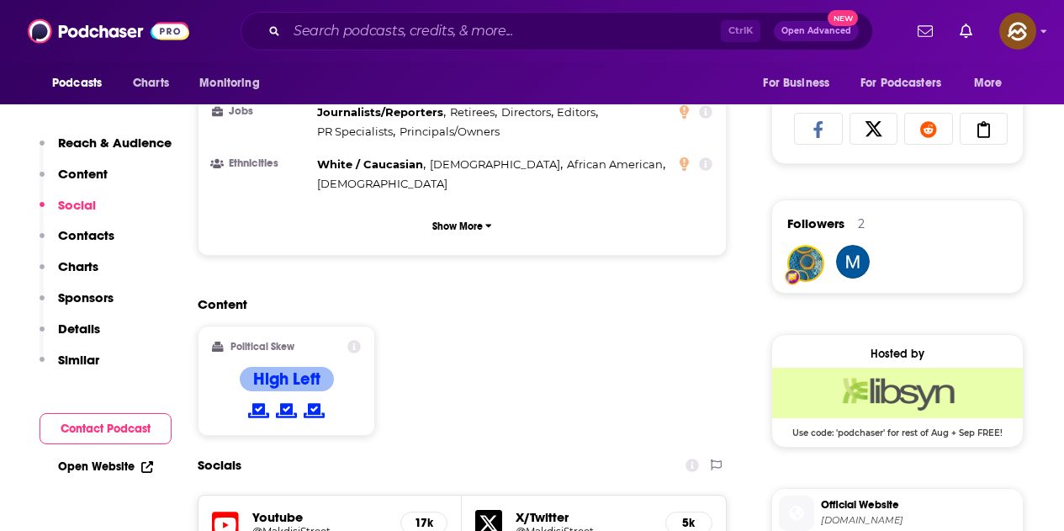
scroll to position [1514, 0]
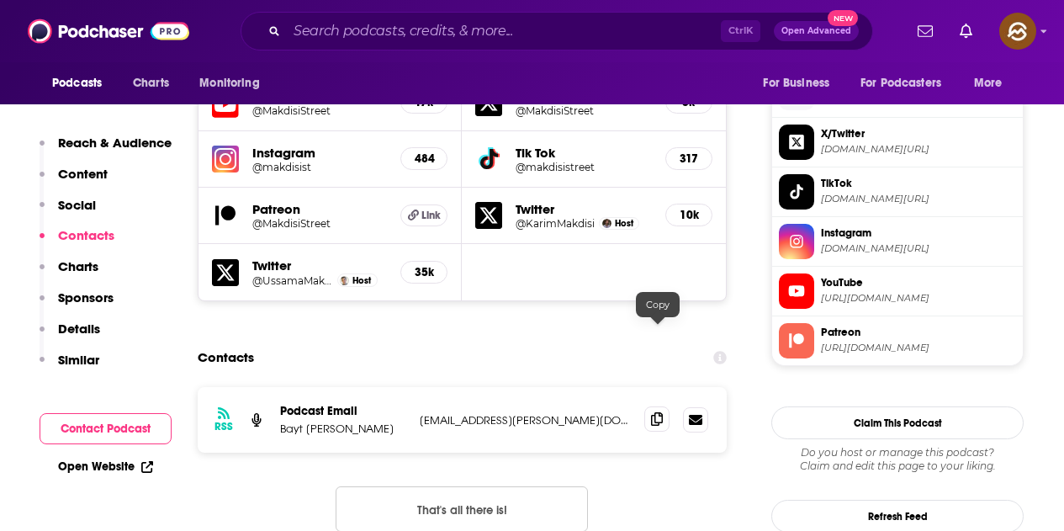
click at [658, 412] on icon at bounding box center [657, 418] width 12 height 13
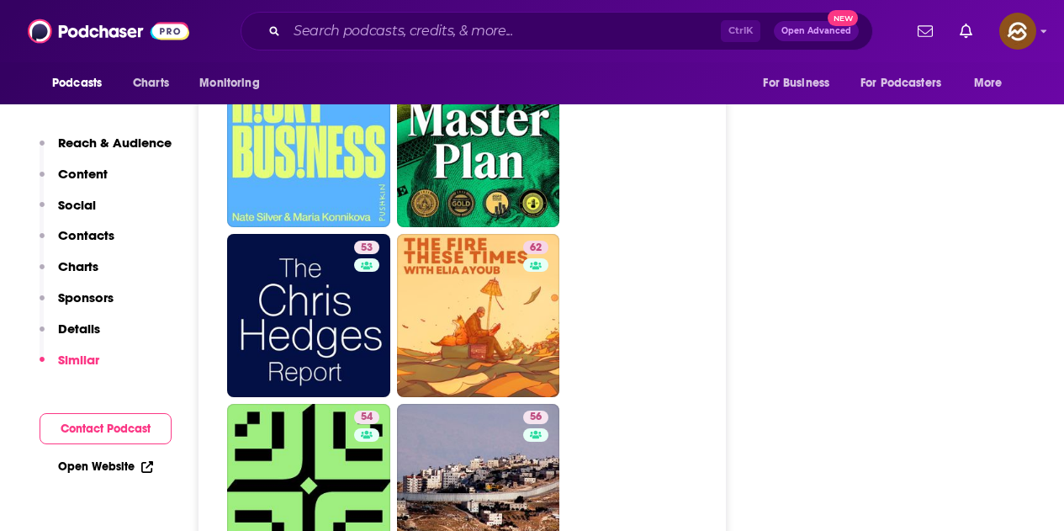
scroll to position [3448, 0]
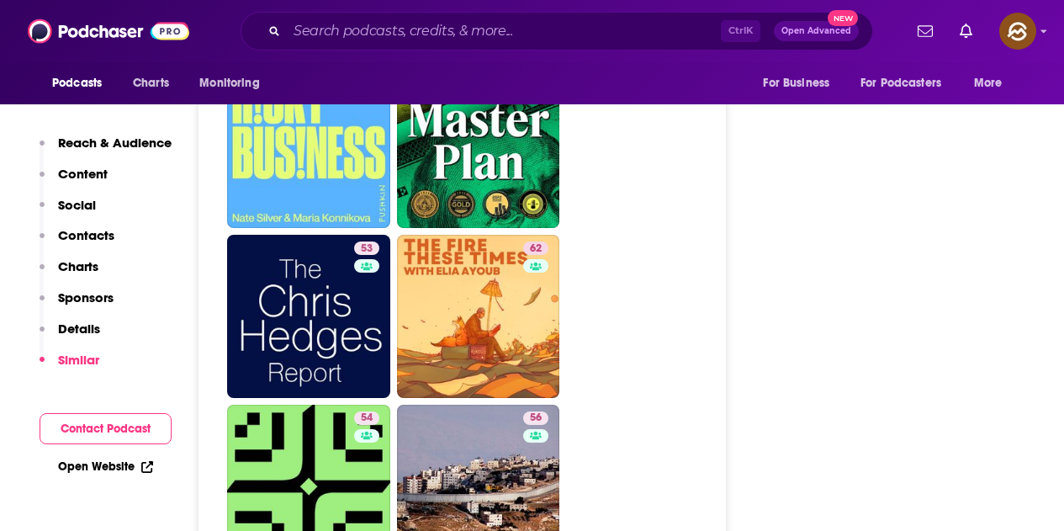
drag, startPoint x: 503, startPoint y: 221, endPoint x: 825, endPoint y: 262, distance: 324.6
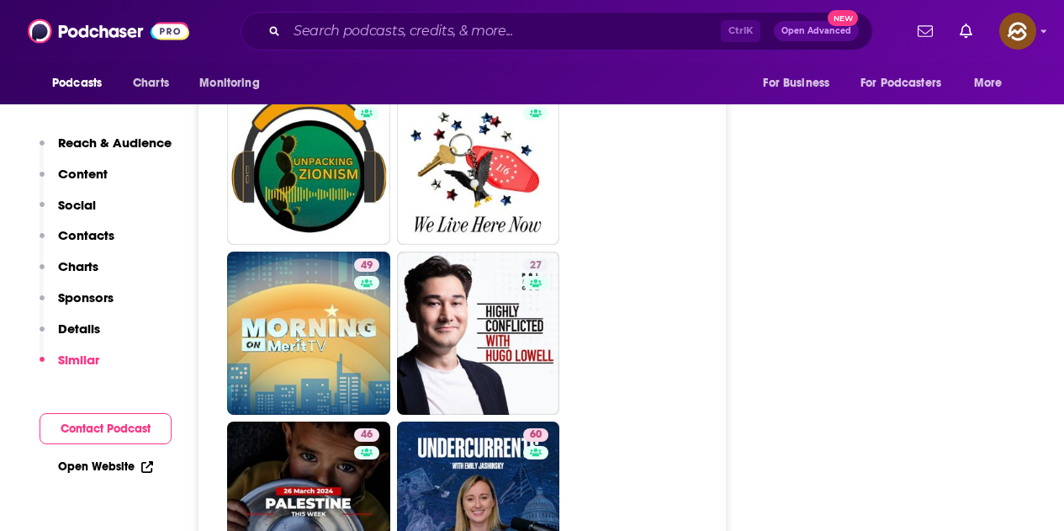
scroll to position [4626, 0]
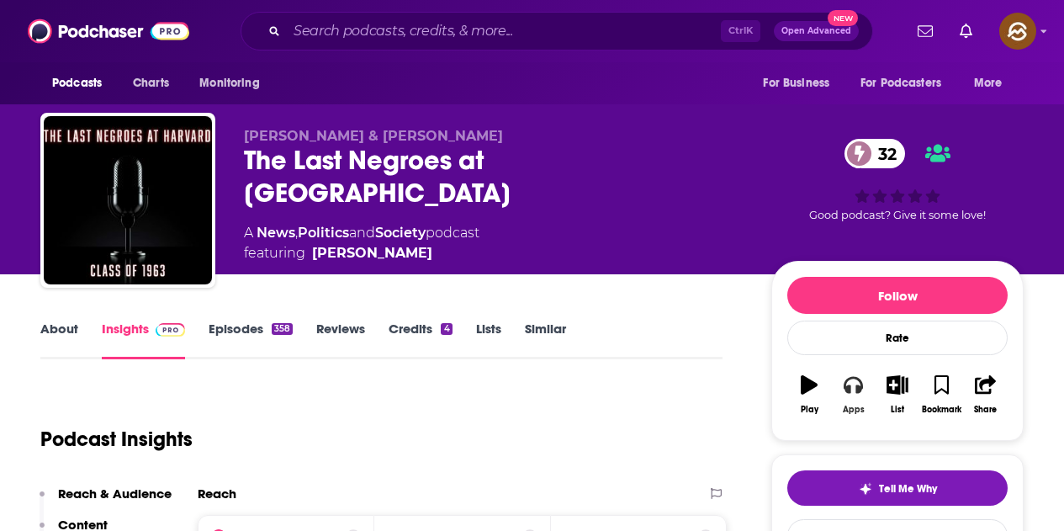
click at [849, 392] on icon "button" at bounding box center [853, 385] width 19 height 17
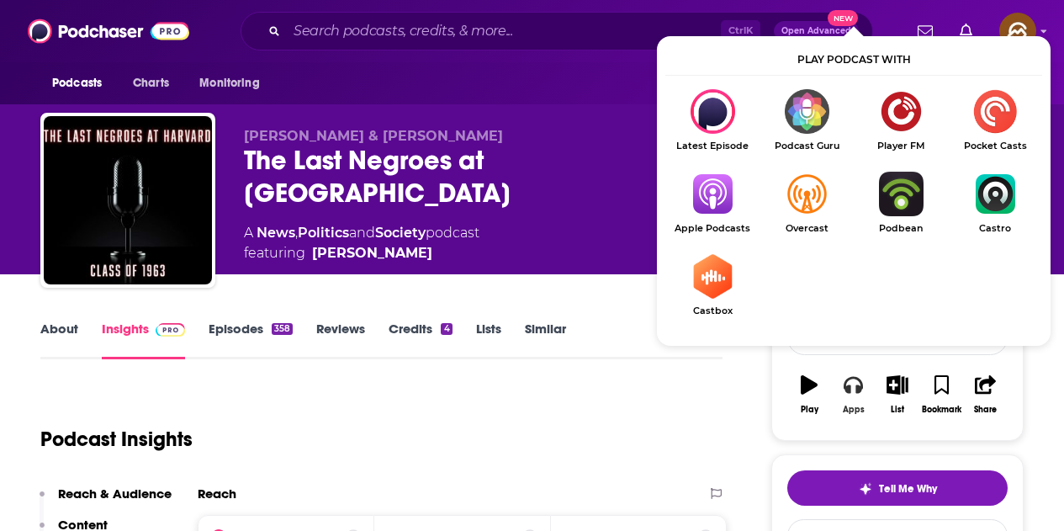
scroll to position [84, 0]
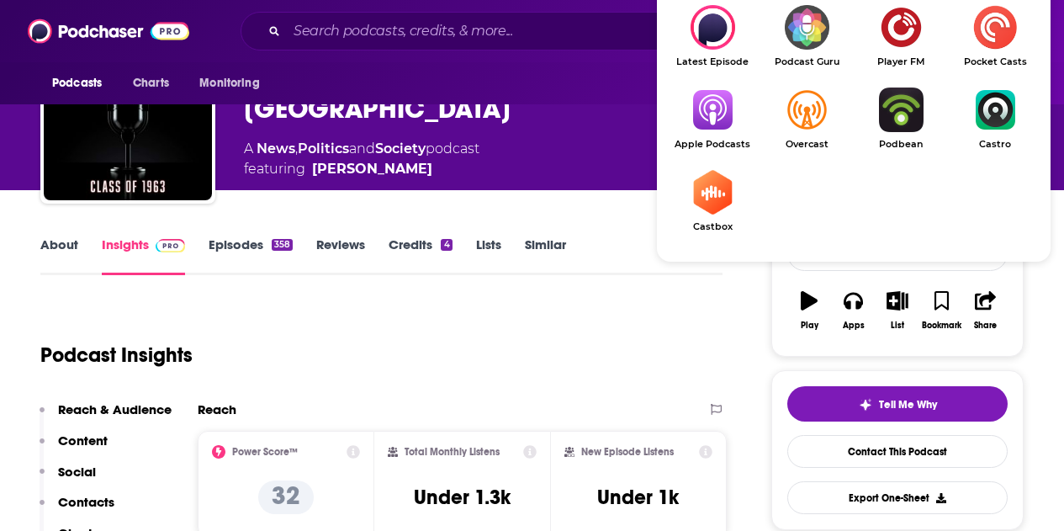
click at [733, 115] on img "Show Listen On dropdown" at bounding box center [712, 109] width 94 height 45
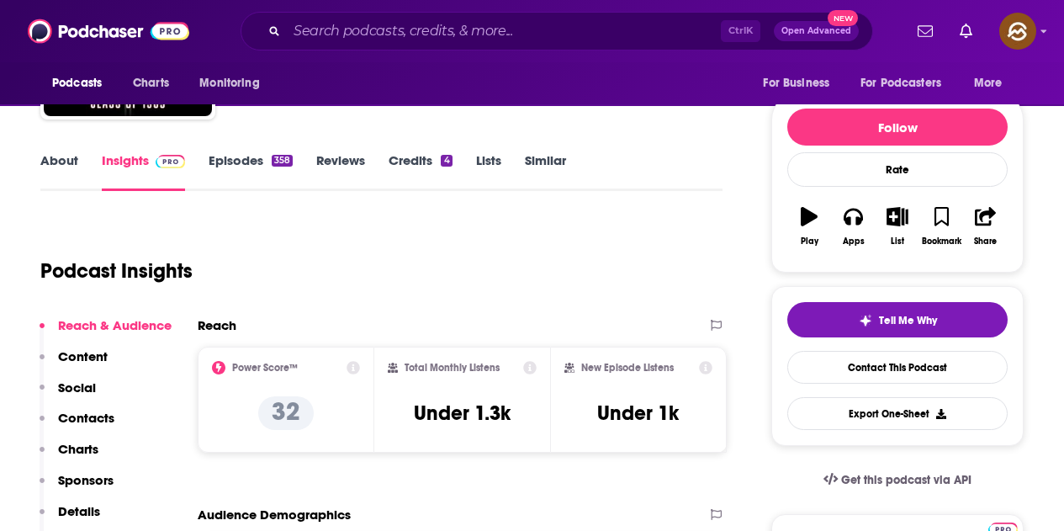
scroll to position [0, 0]
